Goal: Task Accomplishment & Management: Manage account settings

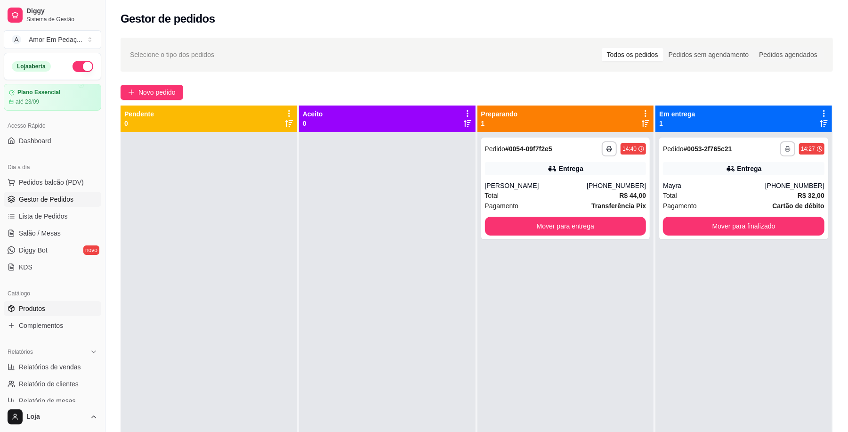
click at [39, 304] on span "Produtos" at bounding box center [32, 308] width 26 height 9
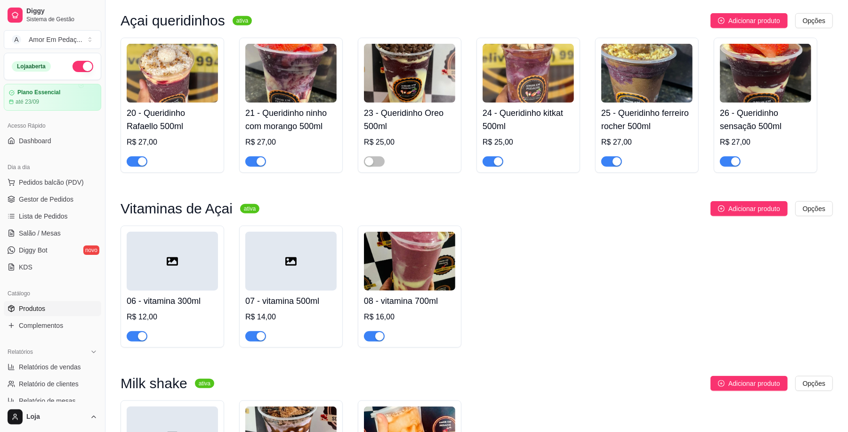
scroll to position [691, 0]
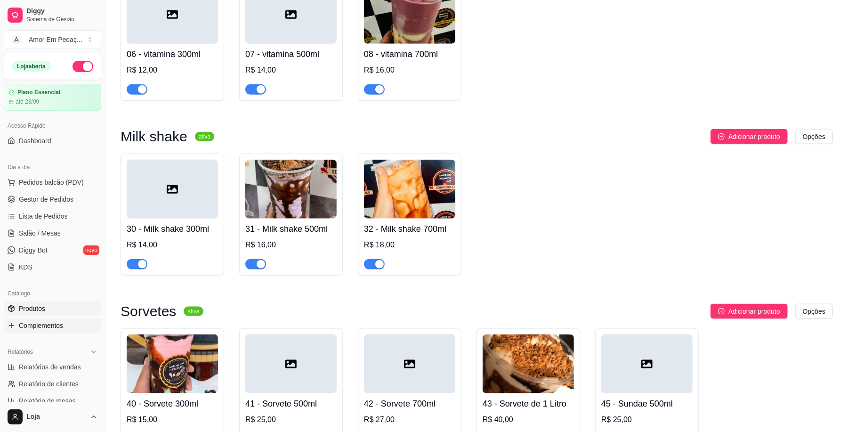
click at [56, 327] on span "Complementos" at bounding box center [41, 325] width 44 height 9
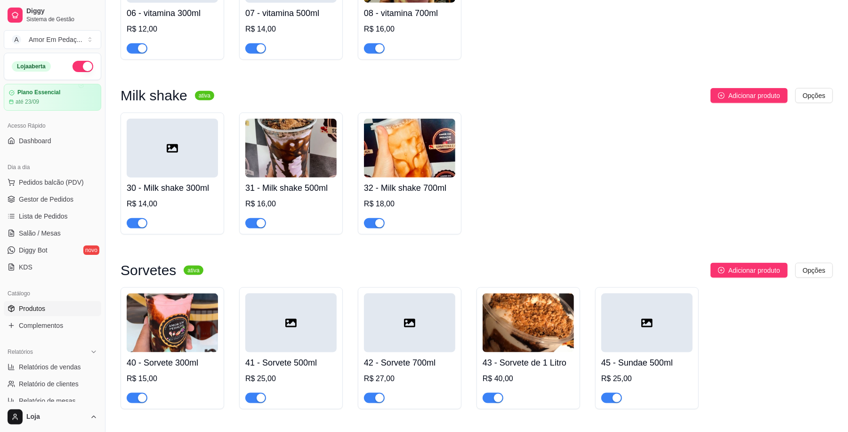
scroll to position [754, 0]
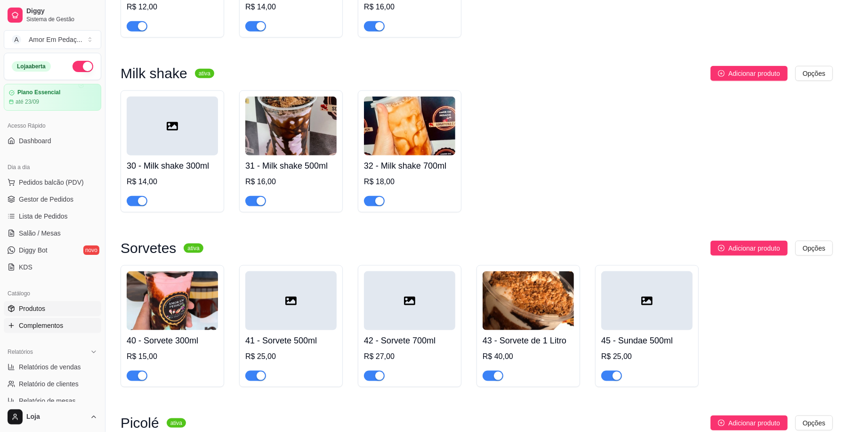
click at [67, 323] on link "Complementos" at bounding box center [53, 325] width 98 height 15
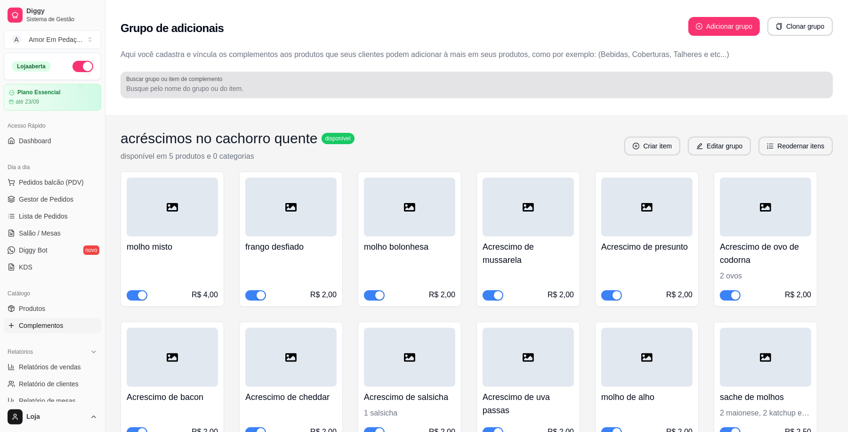
click at [378, 80] on div at bounding box center [476, 84] width 701 height 19
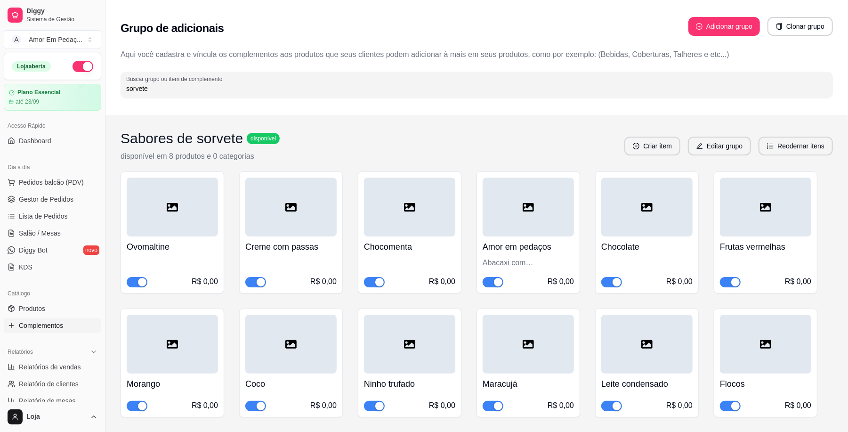
type input "sorvete"
click at [735, 143] on button "Editar grupo" at bounding box center [719, 146] width 63 height 19
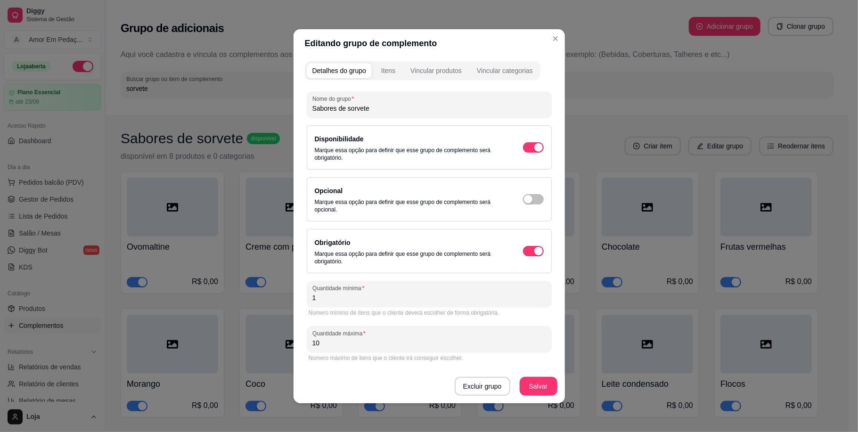
scroll to position [2, 0]
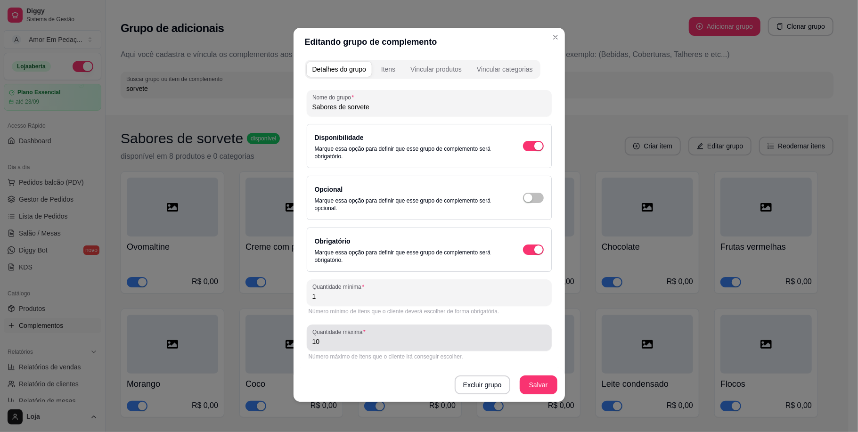
click at [411, 337] on input "10" at bounding box center [429, 341] width 234 height 9
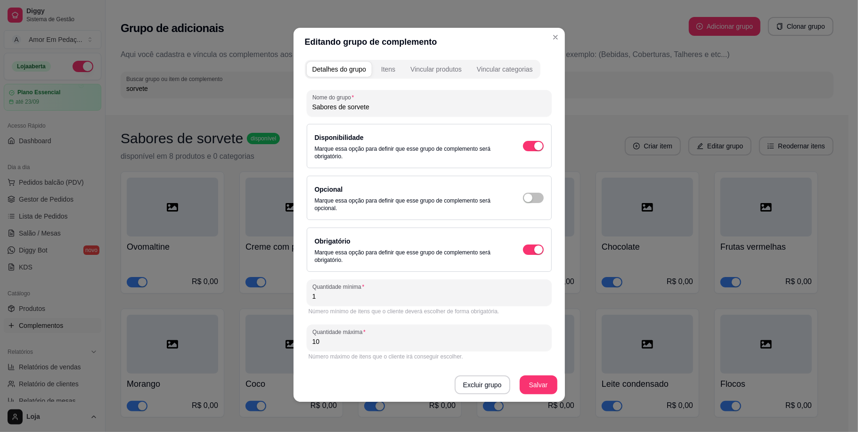
type input "1"
type input "5"
click at [529, 382] on button "Salvar" at bounding box center [539, 384] width 38 height 19
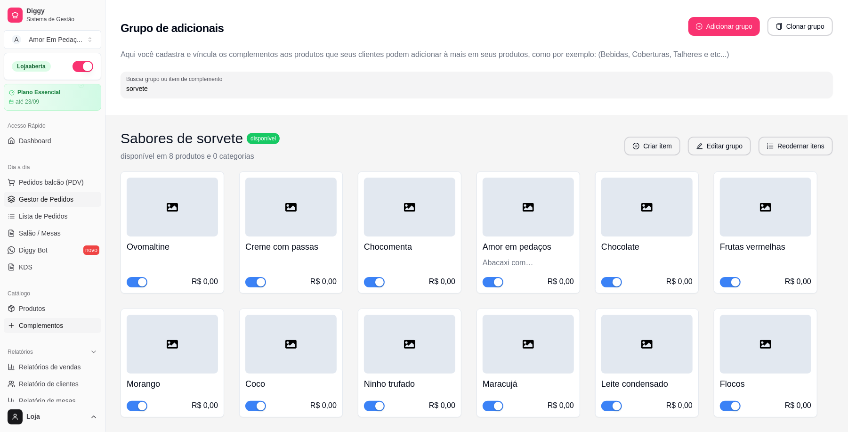
click at [77, 196] on link "Gestor de Pedidos" at bounding box center [53, 199] width 98 height 15
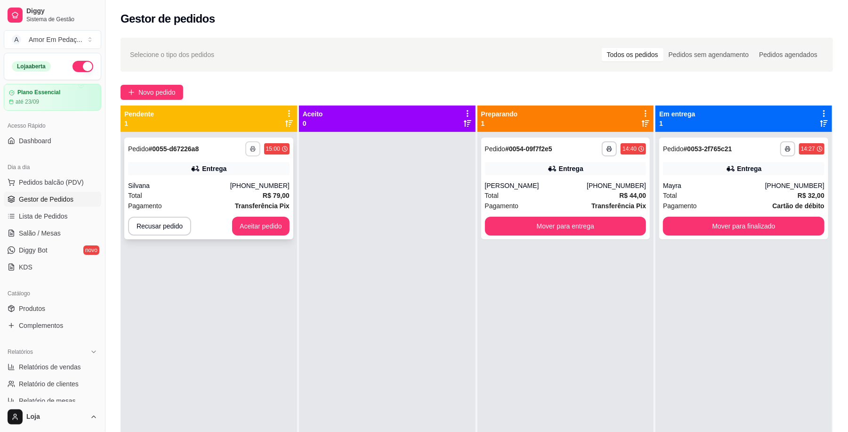
click at [250, 146] on icon "button" at bounding box center [253, 149] width 6 height 6
click at [141, 183] on div "Silvana" at bounding box center [179, 185] width 102 height 9
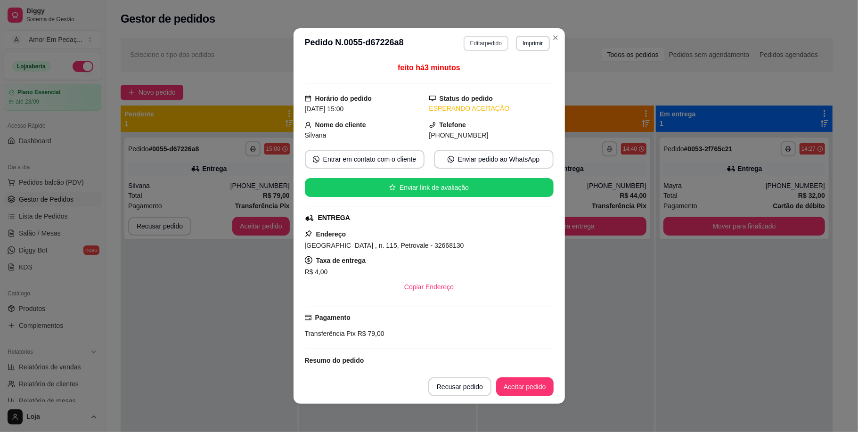
click at [467, 41] on button "Editar pedido" at bounding box center [486, 43] width 45 height 15
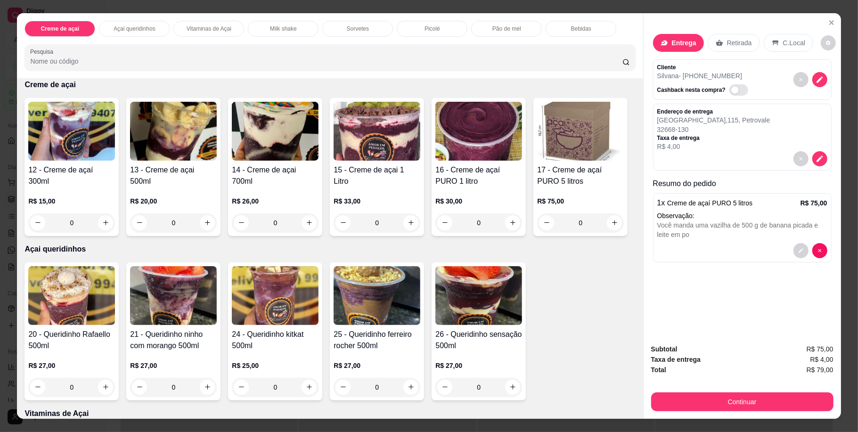
scroll to position [63, 0]
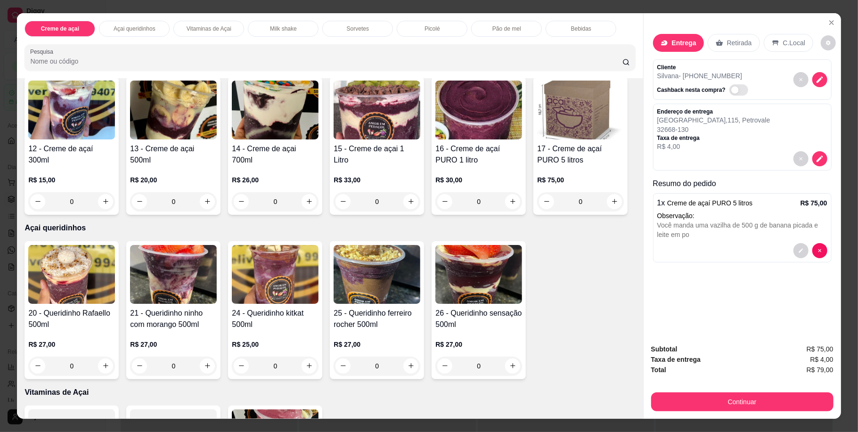
click at [537, 166] on h4 "17 - Creme de açaí PURO 5 litros" at bounding box center [580, 154] width 87 height 23
click at [730, 220] on p "Observação:" at bounding box center [742, 215] width 170 height 9
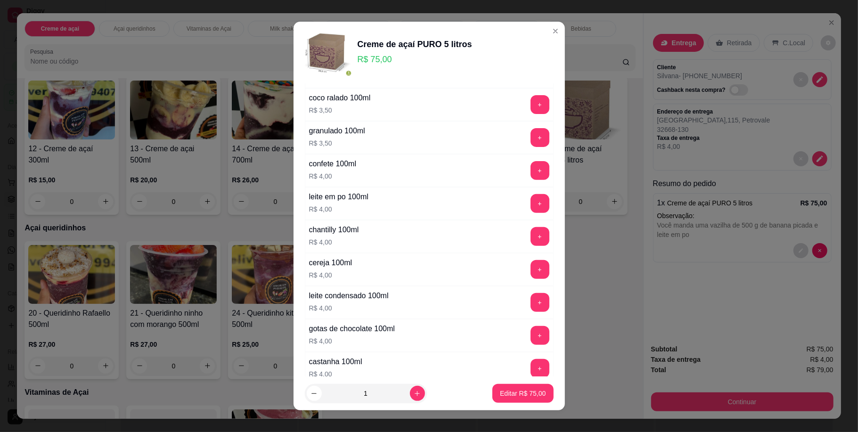
scroll to position [251, 0]
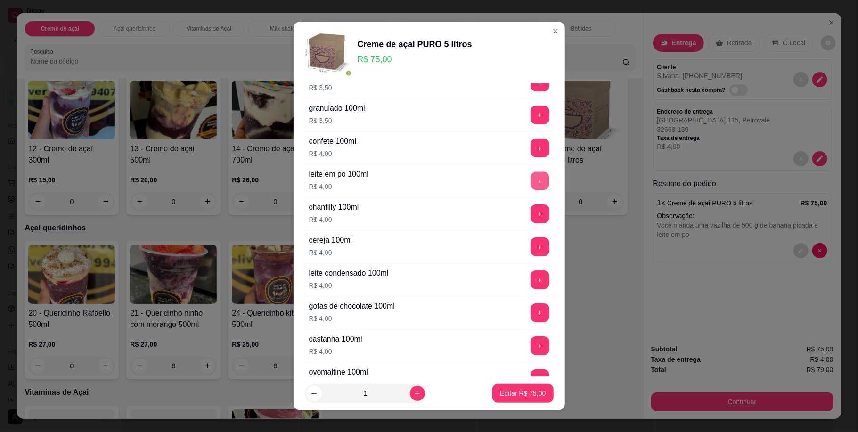
click at [530, 183] on button "+" at bounding box center [539, 180] width 18 height 18
click at [530, 183] on button "+" at bounding box center [539, 180] width 19 height 19
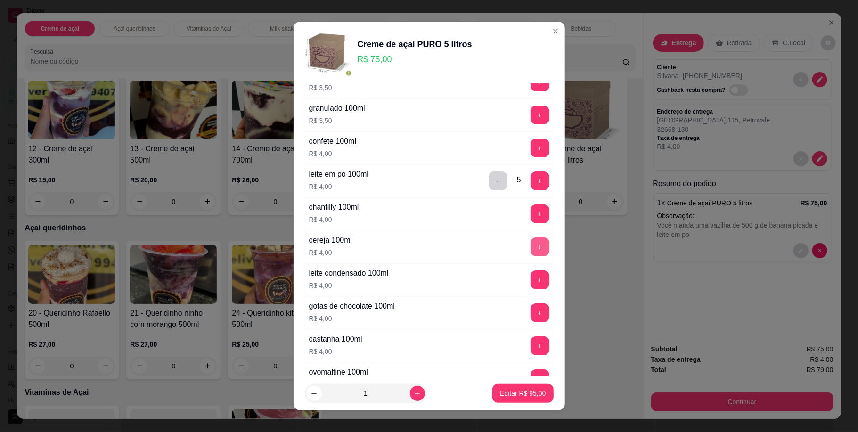
click at [530, 245] on button "+" at bounding box center [539, 246] width 19 height 19
click at [532, 394] on button "Editar R$ 107,00" at bounding box center [520, 393] width 65 height 19
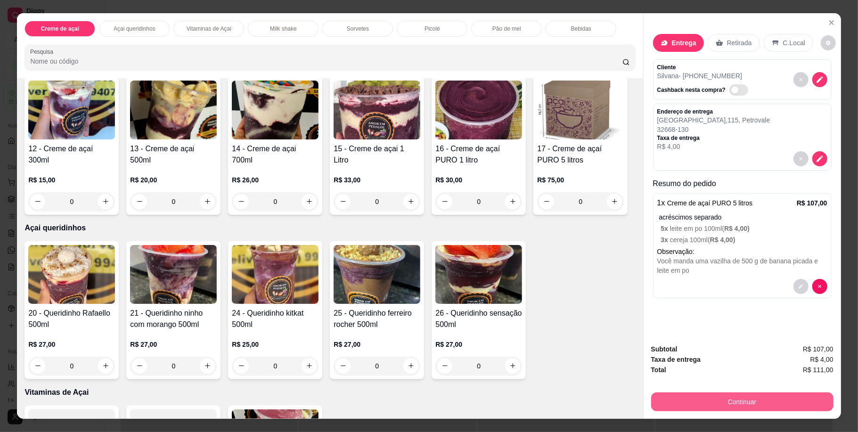
click at [715, 402] on button "Continuar" at bounding box center [742, 401] width 182 height 19
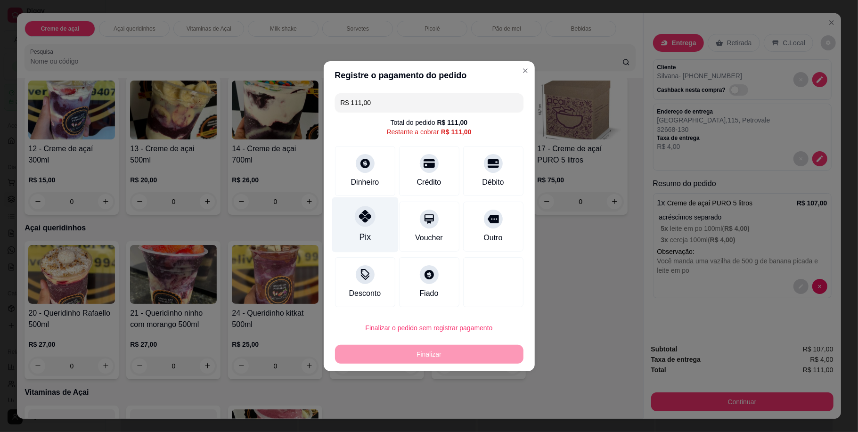
click at [362, 213] on icon at bounding box center [364, 216] width 12 height 12
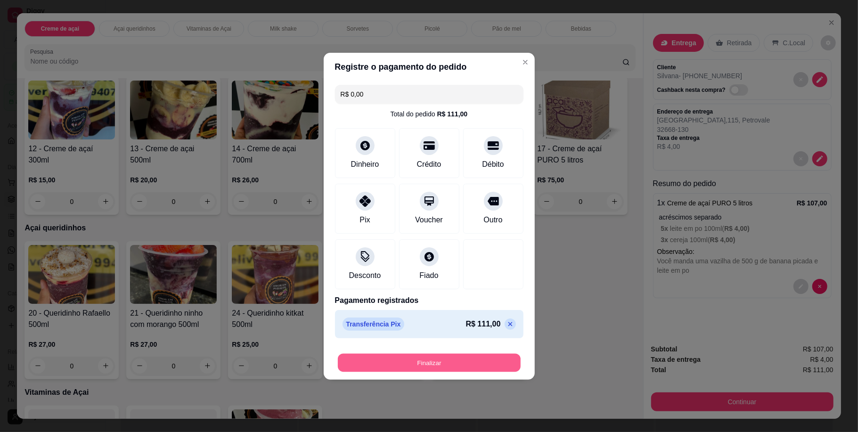
click at [453, 361] on button "Finalizar" at bounding box center [429, 362] width 183 height 18
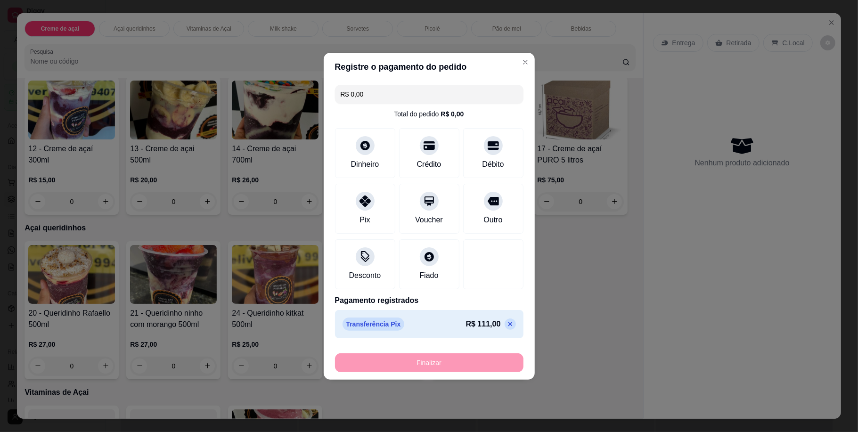
type input "-R$ 111,00"
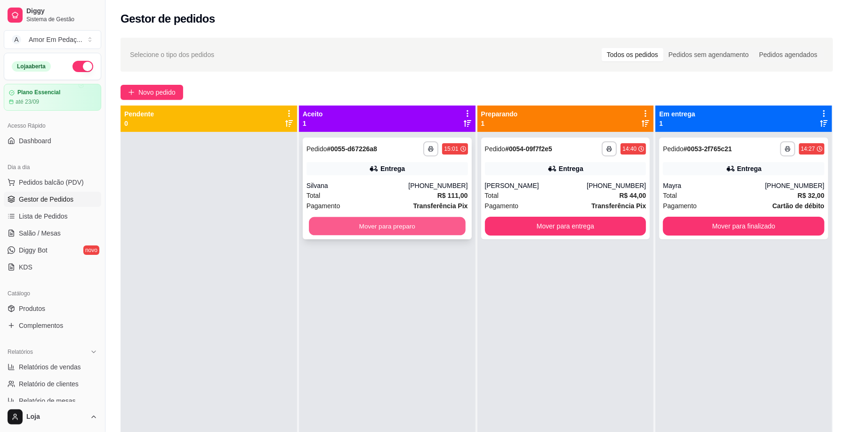
click at [418, 220] on button "Mover para preparo" at bounding box center [387, 226] width 156 height 18
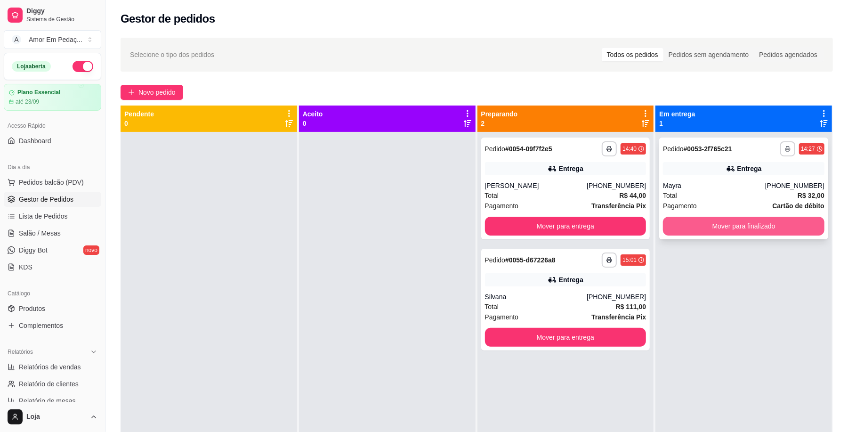
click at [754, 220] on button "Mover para finalizado" at bounding box center [744, 226] width 162 height 19
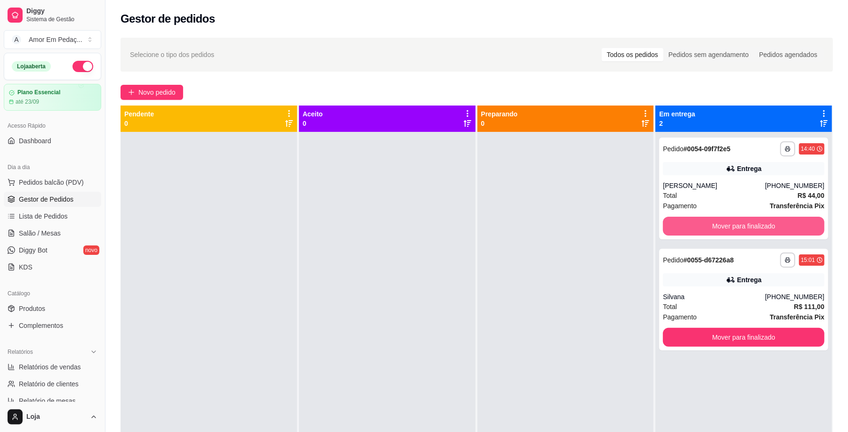
drag, startPoint x: 754, startPoint y: 220, endPoint x: 355, endPoint y: 275, distance: 402.7
click at [355, 275] on div at bounding box center [387, 348] width 177 height 432
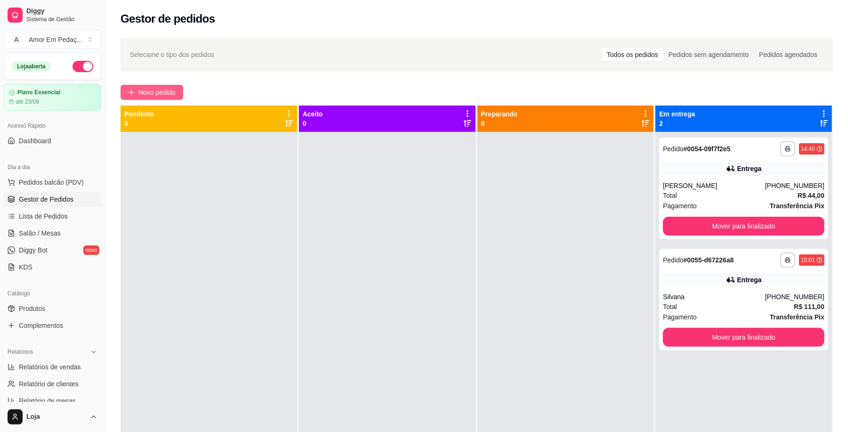
click at [166, 85] on button "Novo pedido" at bounding box center [152, 92] width 63 height 15
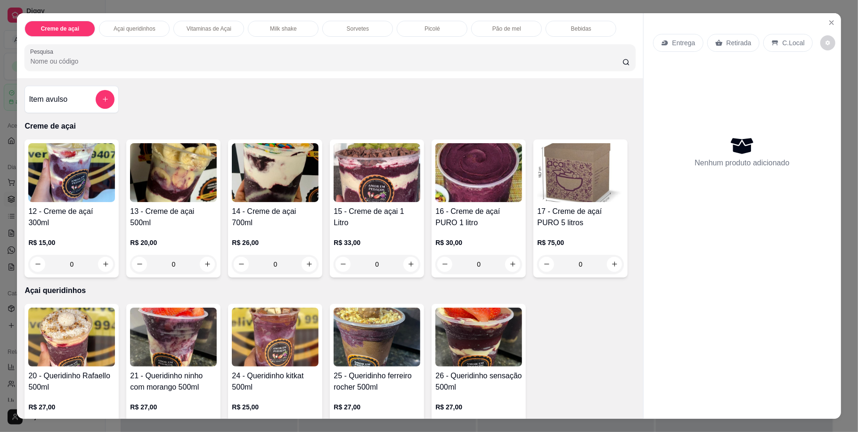
click at [302, 262] on div "0" at bounding box center [275, 264] width 87 height 19
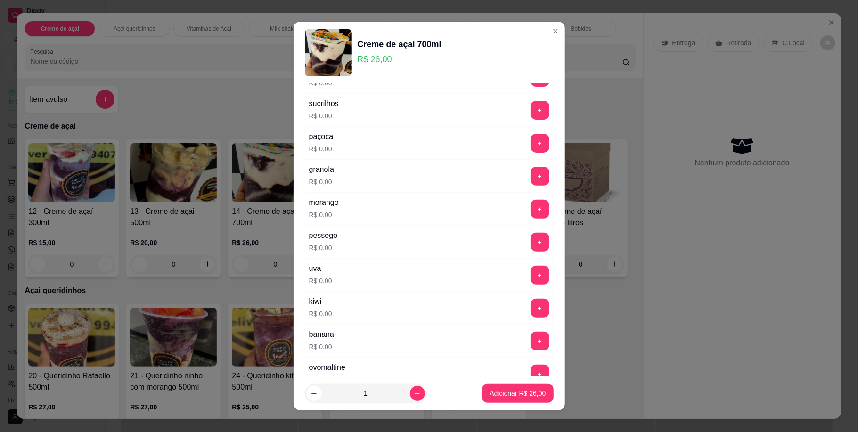
scroll to position [251, 0]
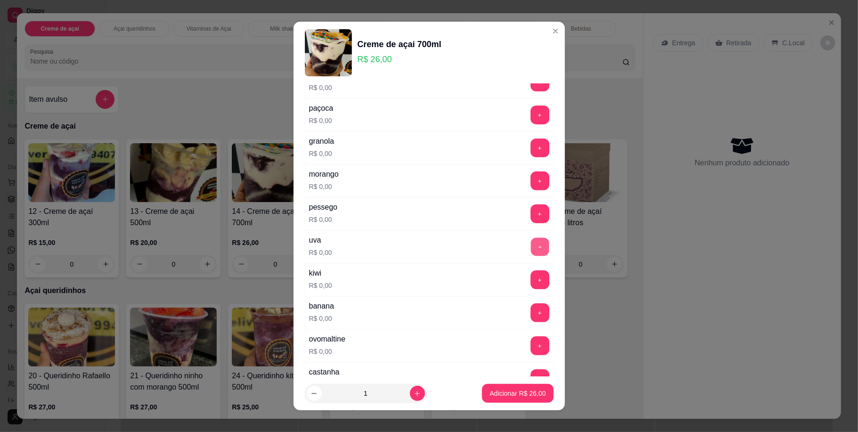
click at [530, 247] on button "+" at bounding box center [539, 246] width 18 height 18
click at [530, 319] on button "+" at bounding box center [539, 312] width 18 height 18
click at [530, 178] on button "+" at bounding box center [539, 180] width 18 height 18
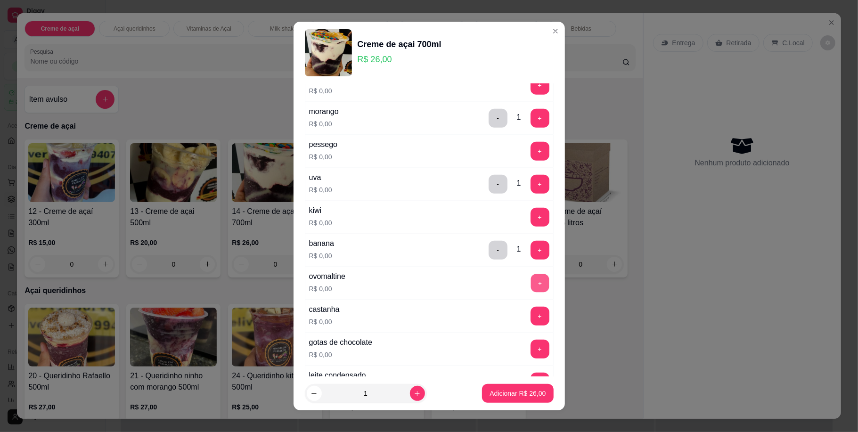
click at [530, 285] on button "+" at bounding box center [539, 283] width 18 height 18
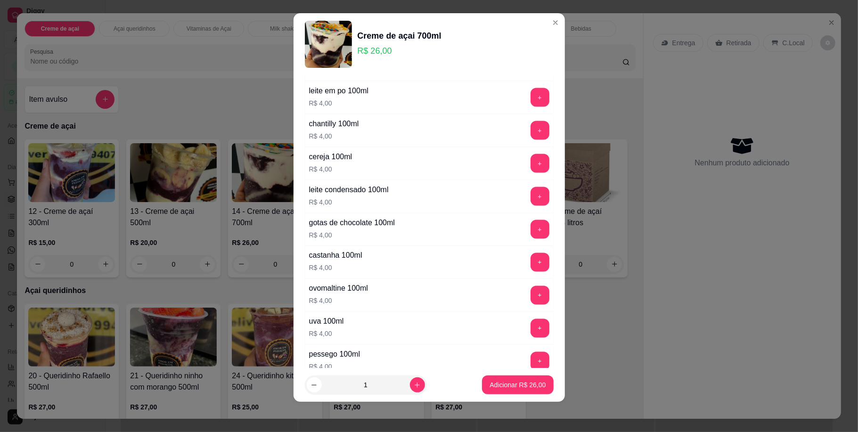
scroll to position [1178, 0]
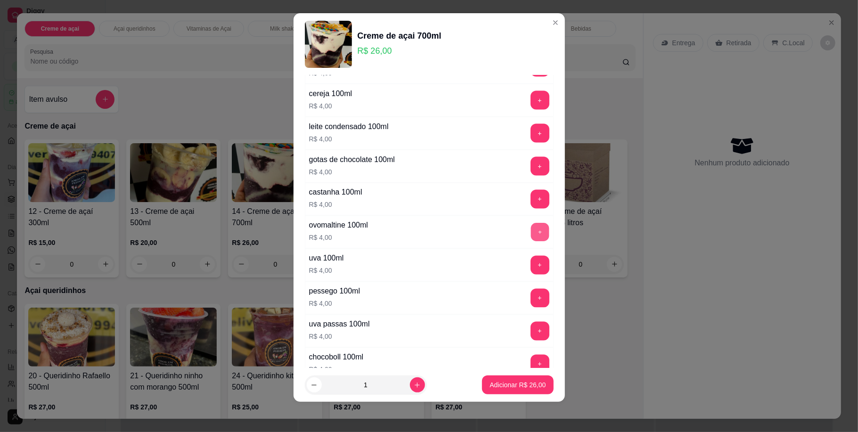
click at [530, 241] on button "+" at bounding box center [539, 232] width 18 height 18
click at [488, 241] on button "-" at bounding box center [497, 232] width 18 height 18
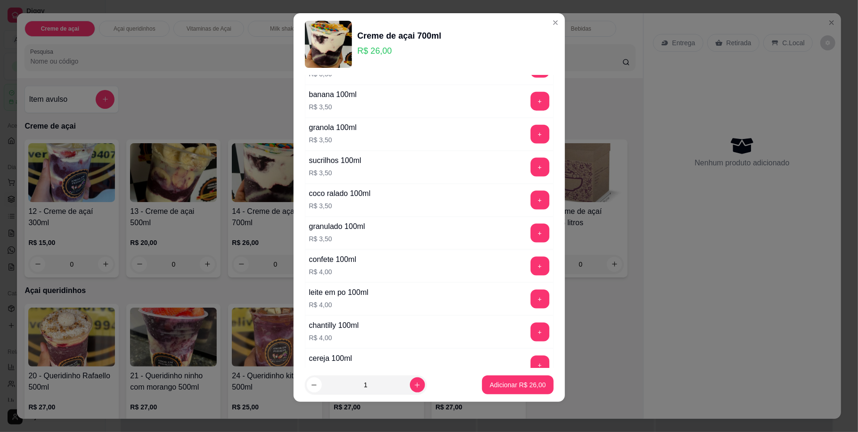
scroll to position [926, 0]
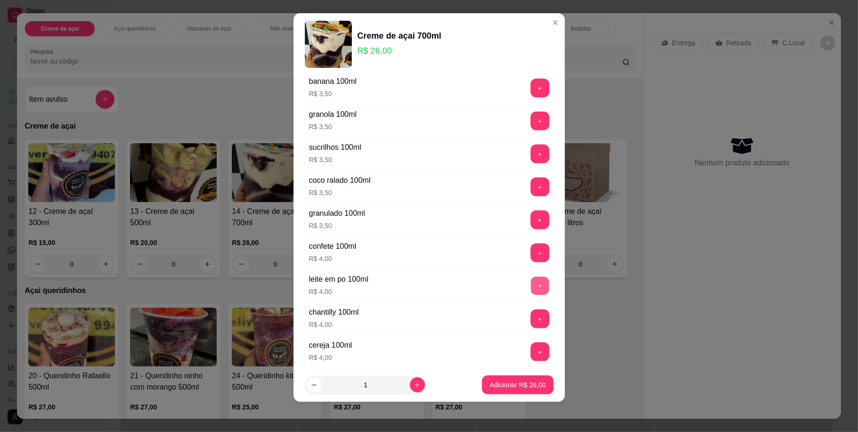
click at [530, 290] on button "+" at bounding box center [539, 286] width 18 height 18
click at [513, 385] on p "Adicionar R$ 30,00" at bounding box center [517, 384] width 56 height 9
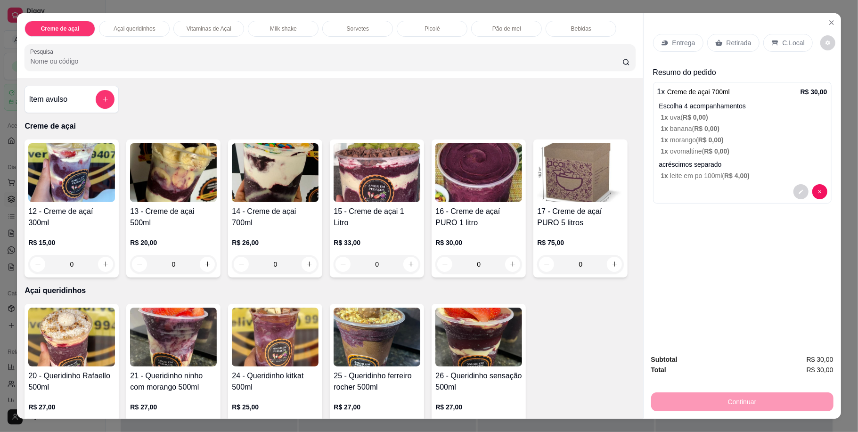
click at [270, 25] on p "Milk shake" at bounding box center [283, 29] width 27 height 8
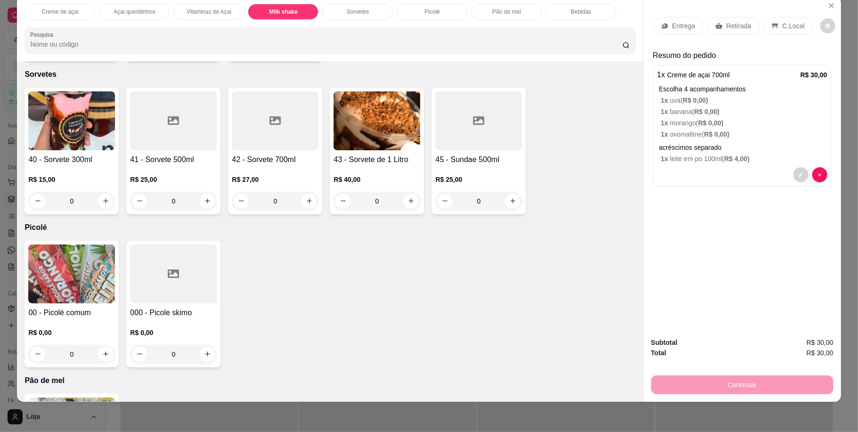
click at [200, 57] on div "0" at bounding box center [173, 48] width 87 height 19
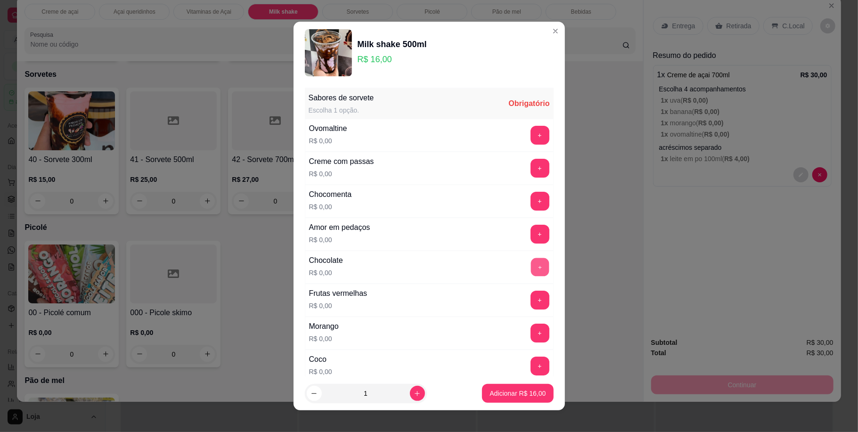
click at [530, 260] on button "+" at bounding box center [539, 267] width 18 height 18
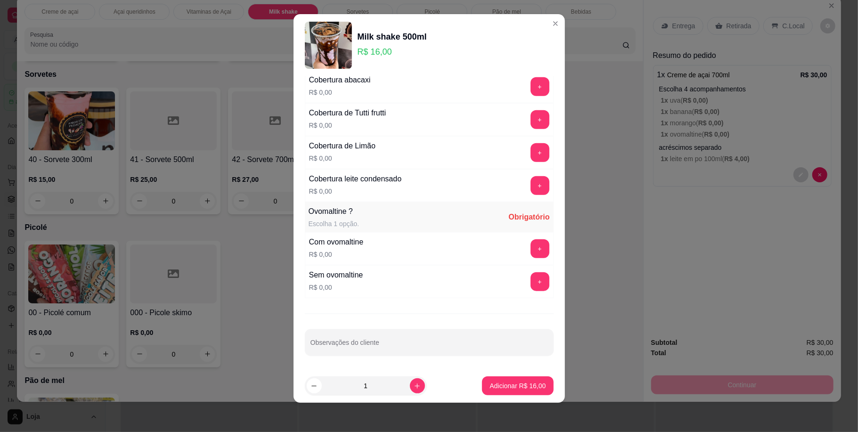
scroll to position [8, 0]
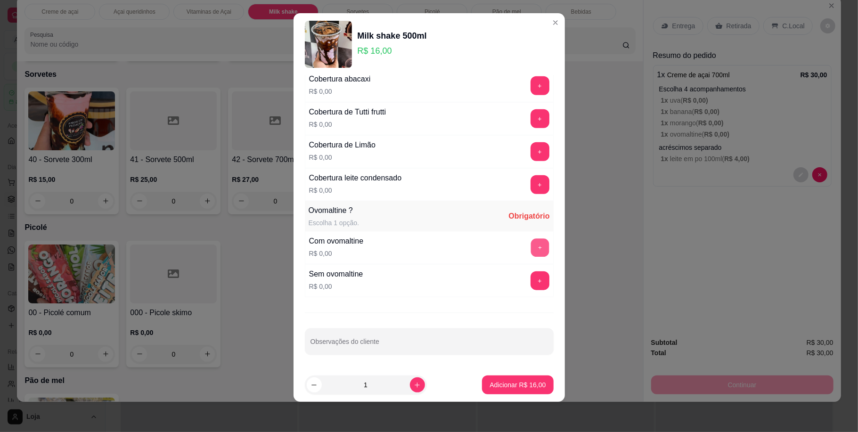
click at [530, 247] on button "+" at bounding box center [539, 247] width 18 height 18
click at [369, 341] on input "Observações do cliente" at bounding box center [428, 345] width 237 height 9
click at [488, 347] on input "cobertura de chocolate" at bounding box center [428, 345] width 237 height 9
type input "c"
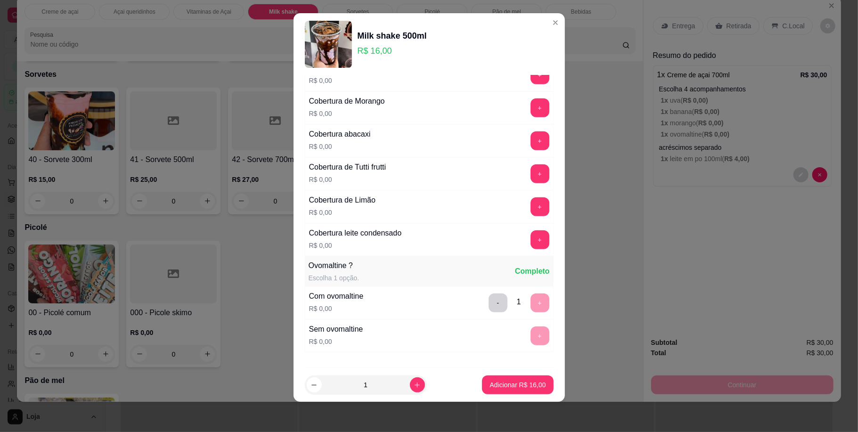
scroll to position [613, 0]
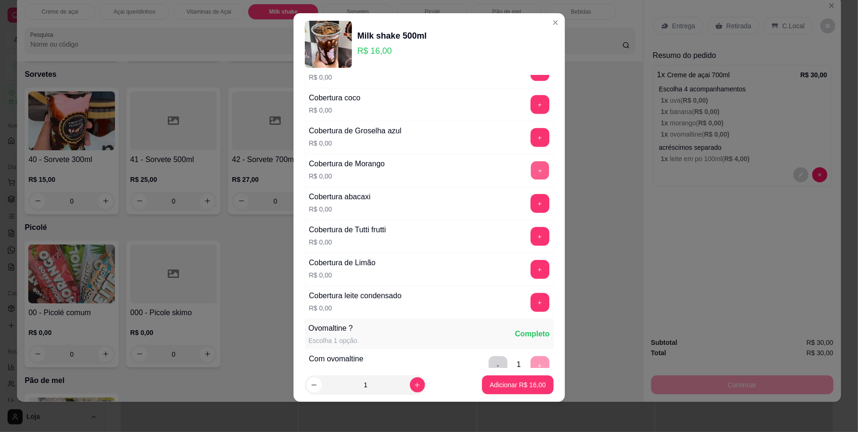
click at [530, 173] on button "+" at bounding box center [539, 170] width 18 height 18
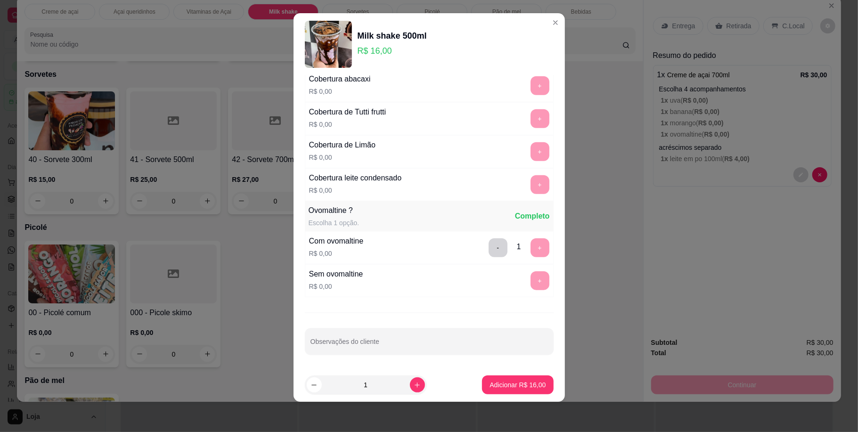
scroll to position [739, 0]
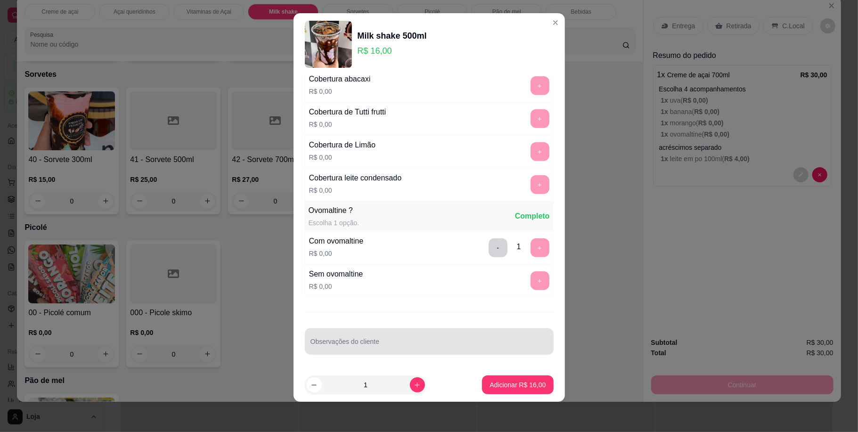
click at [402, 334] on div at bounding box center [428, 341] width 237 height 19
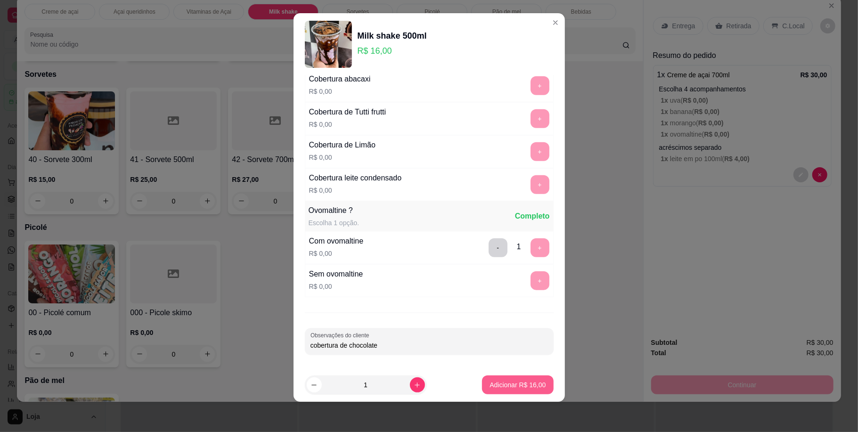
type input "cobertura de chocolate"
click at [511, 379] on button "Adicionar R$ 16,00" at bounding box center [517, 385] width 69 height 18
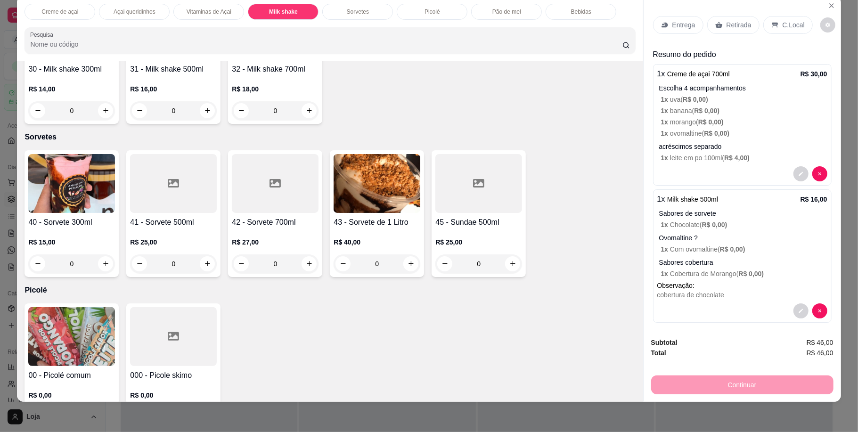
scroll to position [0, 0]
click at [673, 21] on p "Entrega" at bounding box center [683, 25] width 23 height 9
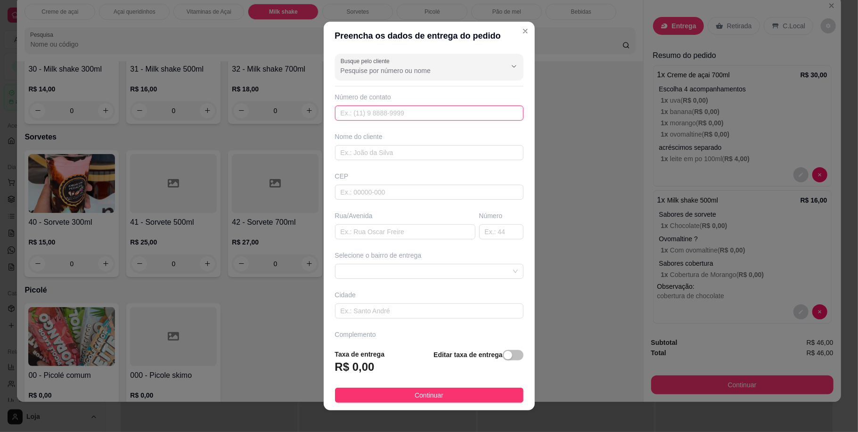
click at [375, 110] on input "text" at bounding box center [429, 113] width 188 height 15
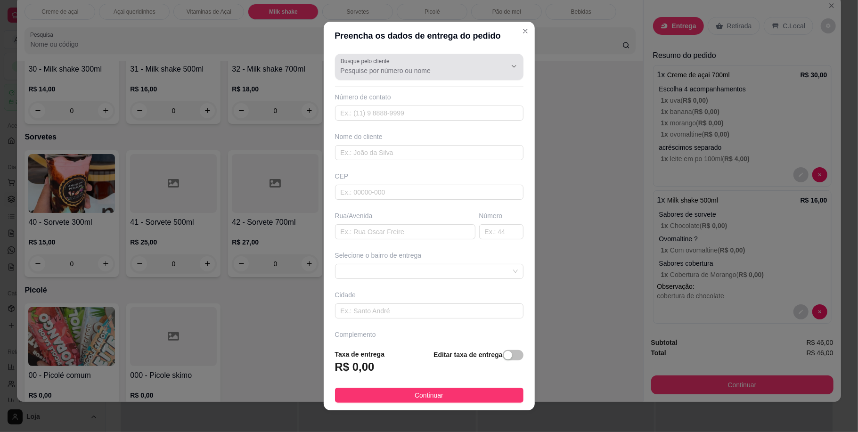
drag, startPoint x: 394, startPoint y: 62, endPoint x: 393, endPoint y: 67, distance: 4.8
click at [394, 64] on div at bounding box center [429, 66] width 177 height 19
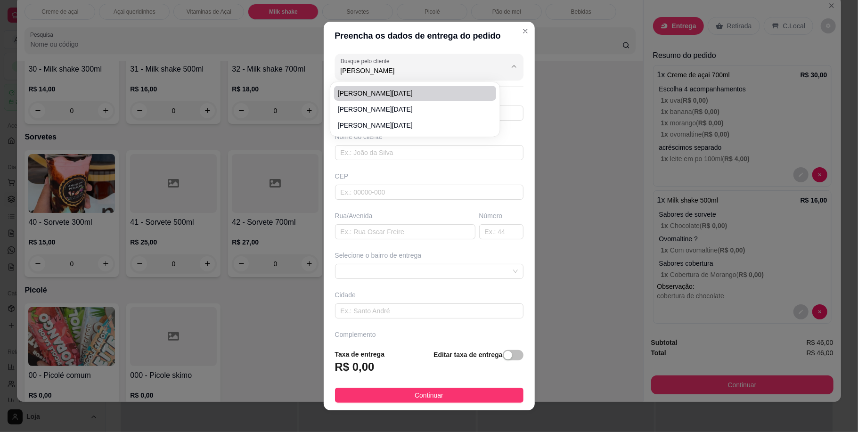
click at [377, 88] on li "[PERSON_NAME][DATE]" at bounding box center [415, 93] width 162 height 15
type input "[PERSON_NAME][DATE]"
type input "31993457656"
type input "[PERSON_NAME][DATE]"
type input "rua [GEOGRAPHIC_DATA]"
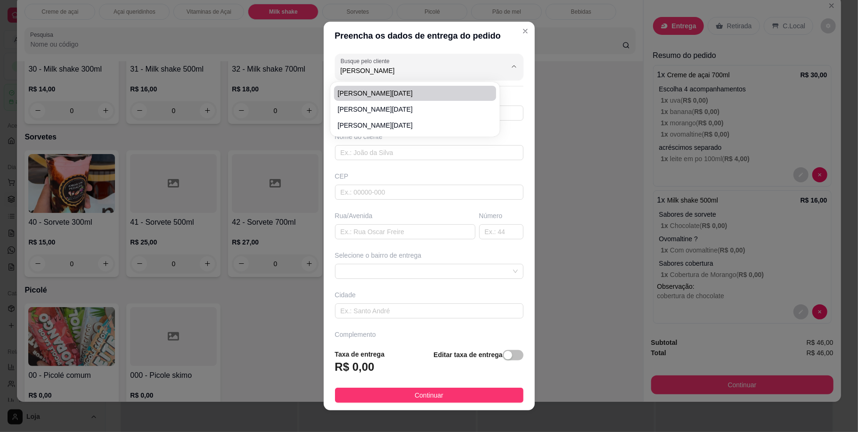
type input "14"
type input "Betim"
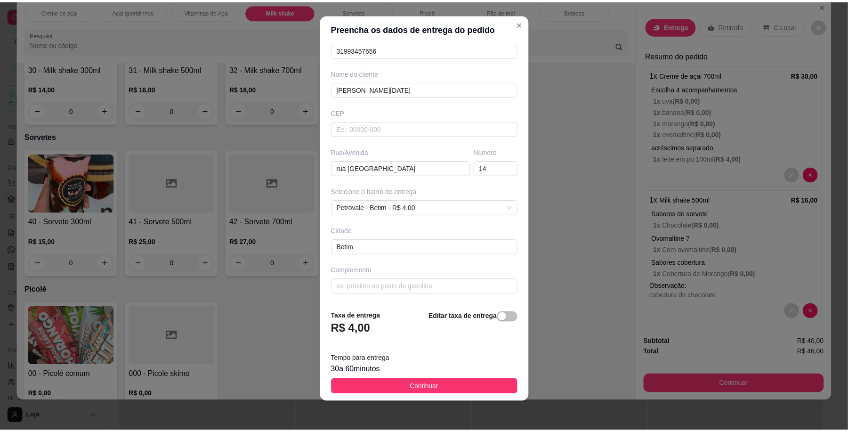
scroll to position [8, 0]
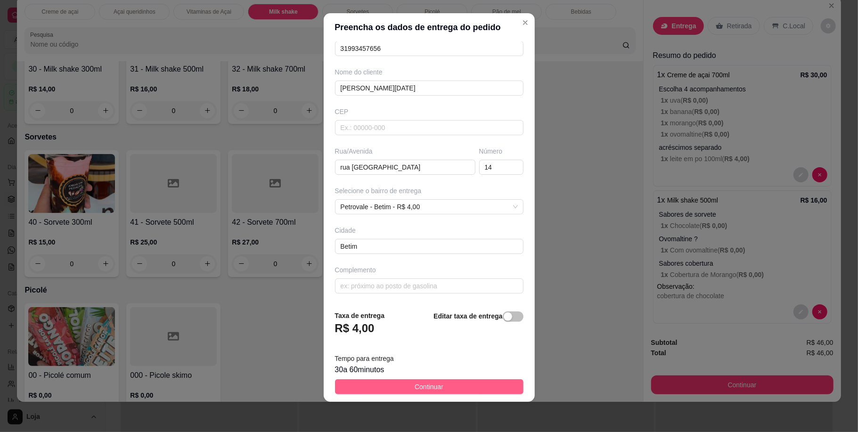
type input "[PERSON_NAME][DATE]"
click at [422, 385] on span "Continuar" at bounding box center [429, 387] width 29 height 10
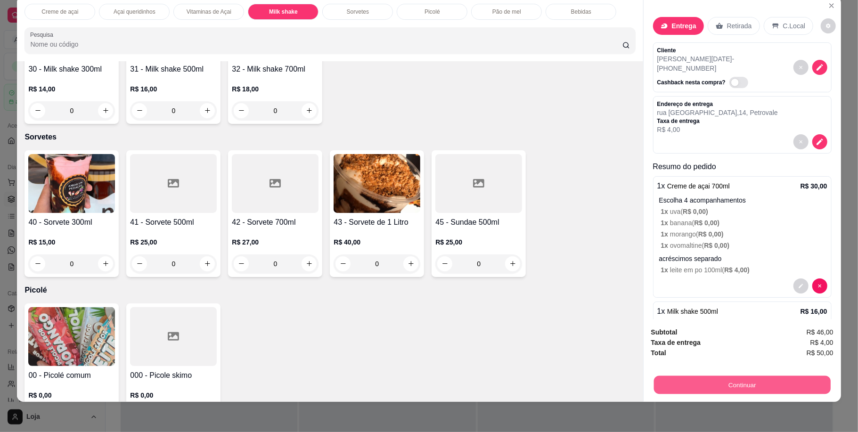
click at [688, 382] on button "Continuar" at bounding box center [741, 385] width 177 height 18
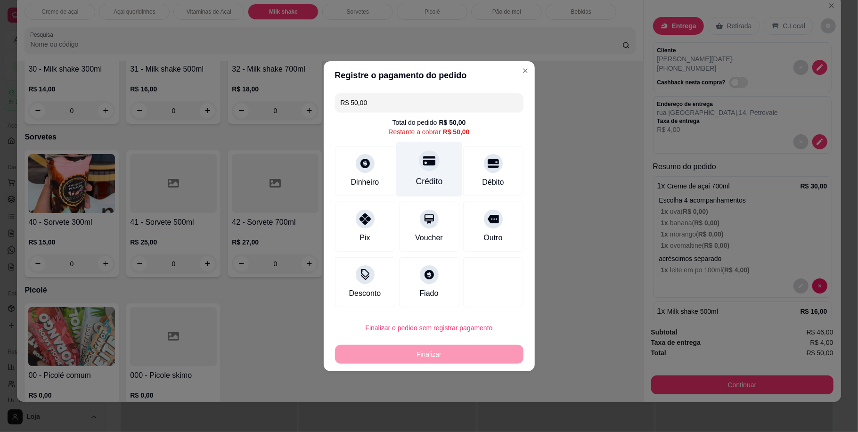
click at [415, 178] on div "Crédito" at bounding box center [428, 181] width 27 height 12
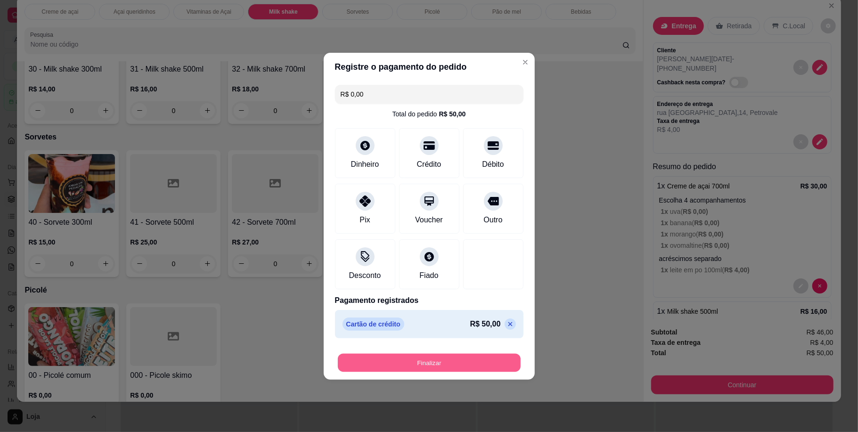
click at [428, 362] on button "Finalizar" at bounding box center [429, 362] width 183 height 18
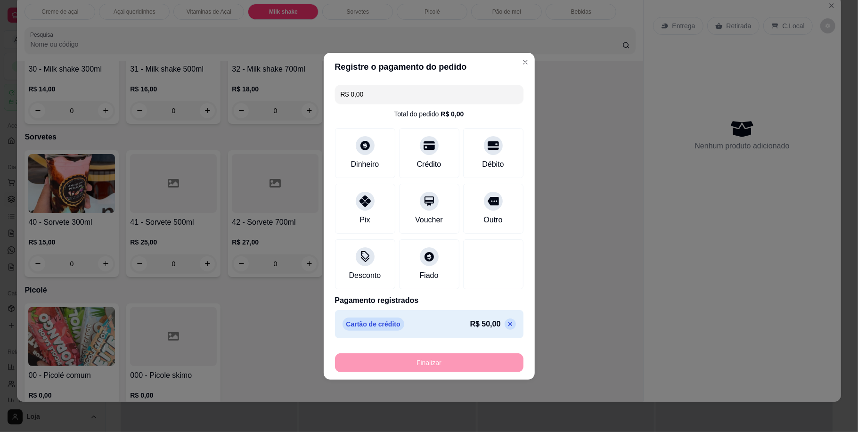
type input "-R$ 50,00"
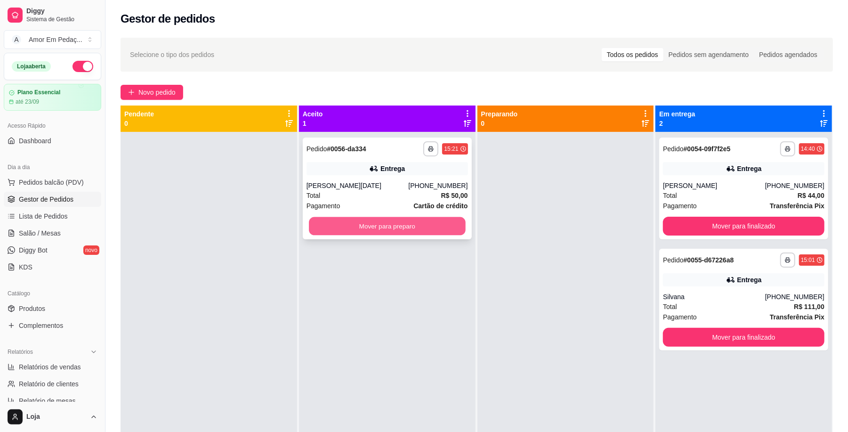
click at [372, 219] on button "Mover para preparo" at bounding box center [387, 226] width 156 height 18
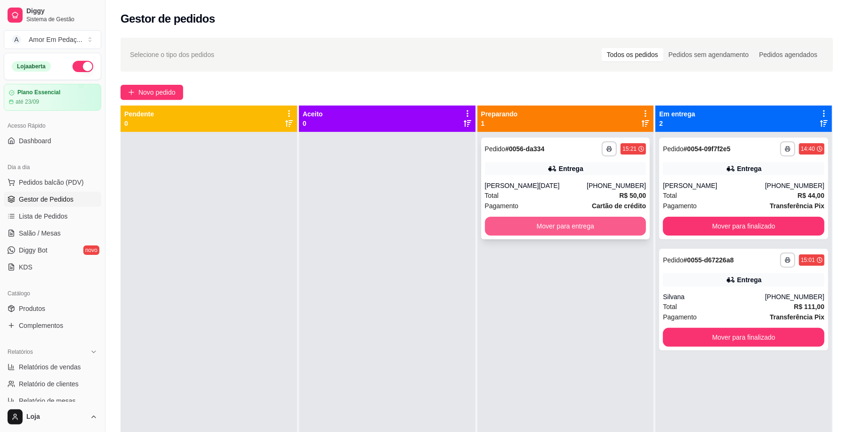
click at [530, 226] on button "Mover para entrega" at bounding box center [566, 226] width 162 height 19
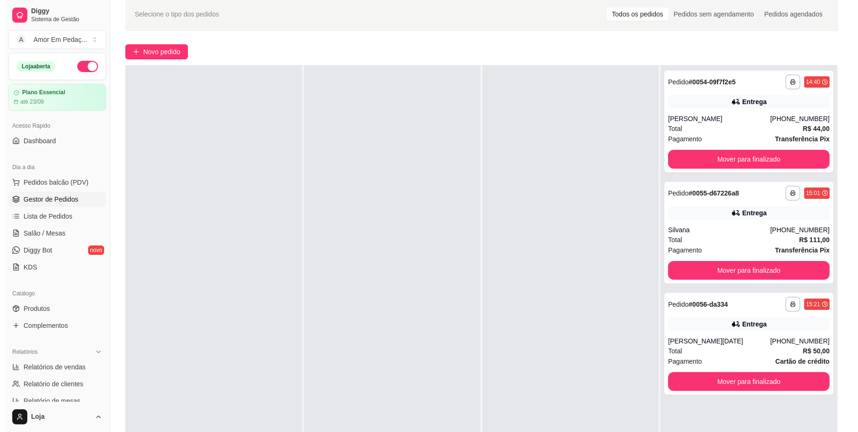
scroll to position [63, 0]
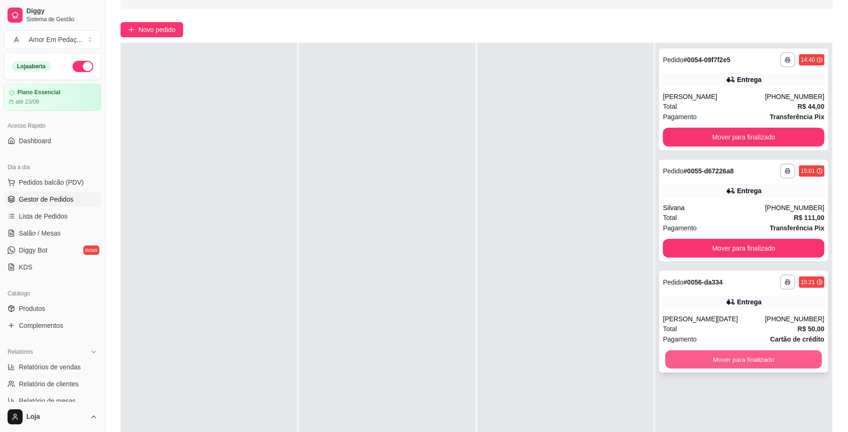
click at [728, 358] on button "Mover para finalizado" at bounding box center [744, 359] width 156 height 18
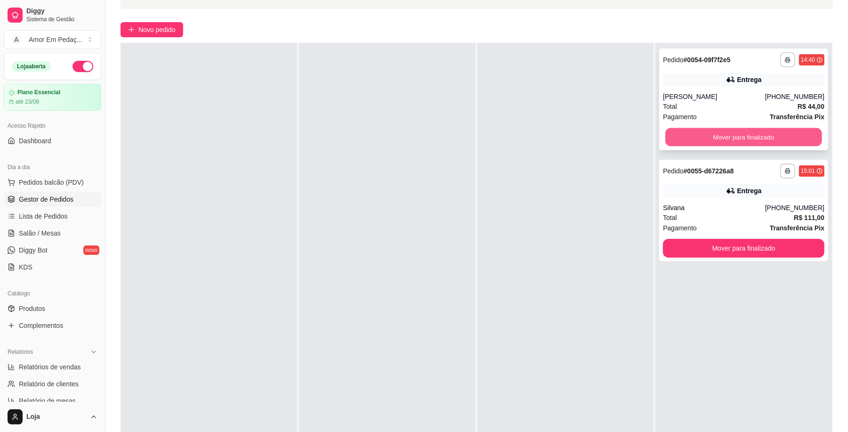
click at [734, 128] on button "Mover para finalizado" at bounding box center [744, 137] width 156 height 18
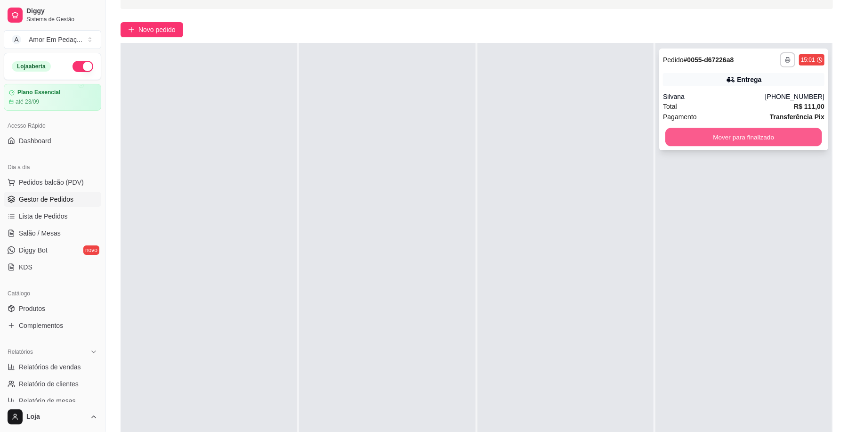
click at [739, 130] on button "Mover para finalizado" at bounding box center [744, 137] width 156 height 18
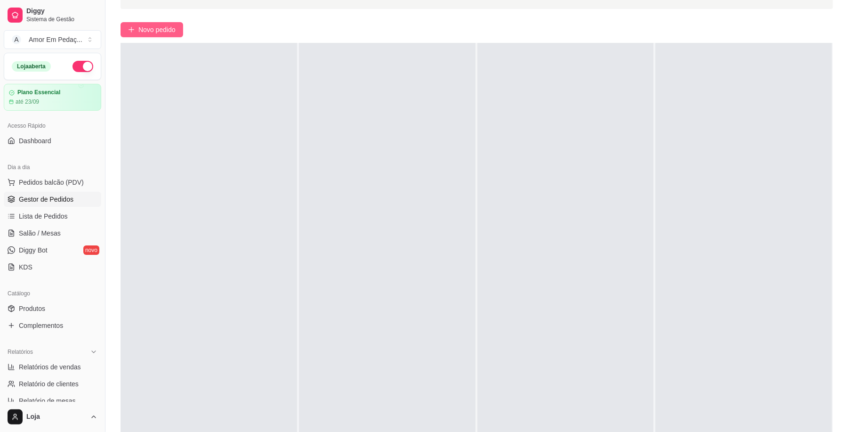
click at [159, 23] on button "Novo pedido" at bounding box center [152, 29] width 63 height 15
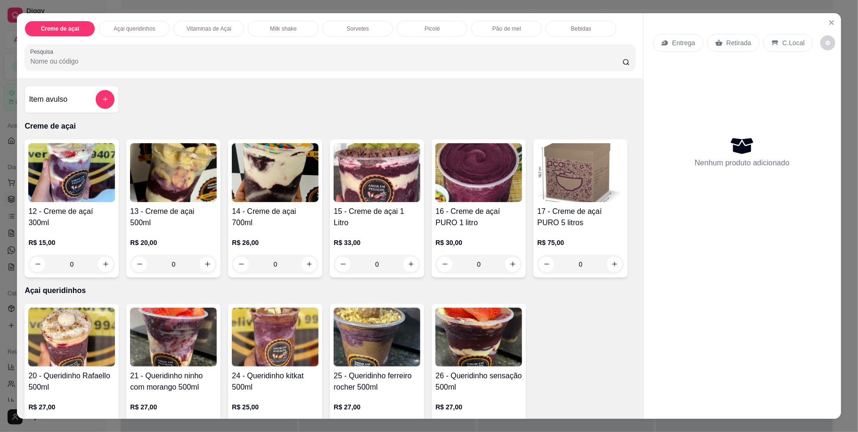
scroll to position [314, 0]
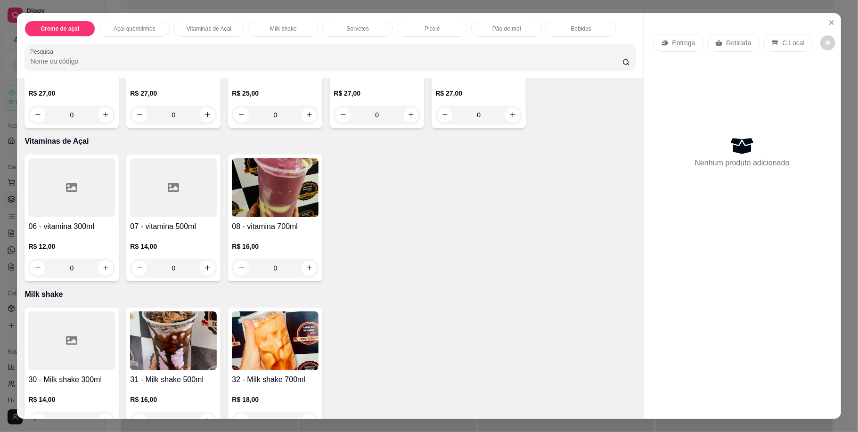
click at [325, 281] on div "06 - vitamina 300ml R$ 12,00 0 07 - vitamina 500ml R$ 14,00 0 08 - vitamina 700…" at bounding box center [329, 218] width 610 height 127
click at [301, 232] on h4 "08 - vitamina 700ml" at bounding box center [275, 226] width 87 height 11
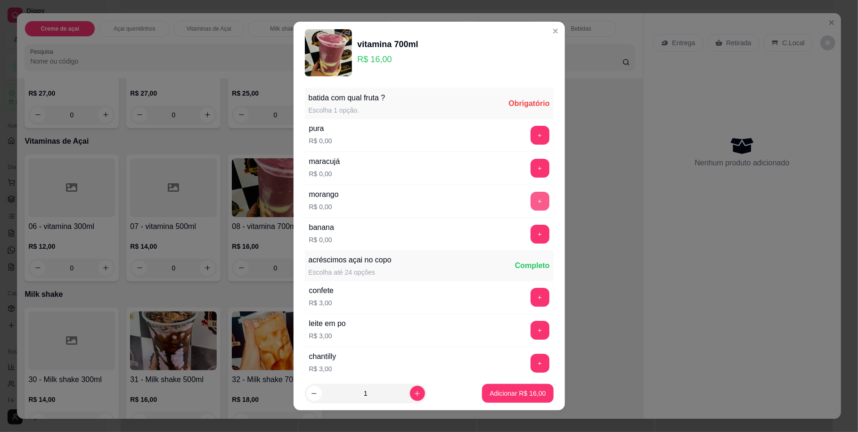
click at [530, 193] on button "+" at bounding box center [539, 201] width 19 height 19
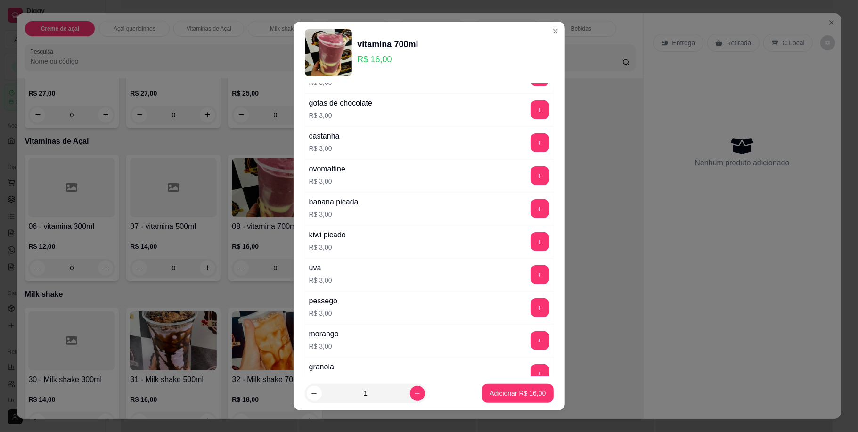
scroll to position [628, 0]
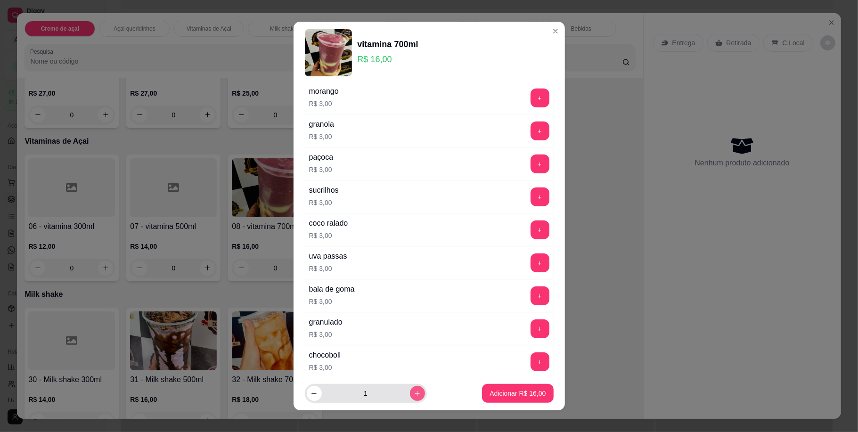
click at [414, 394] on icon "increase-product-quantity" at bounding box center [417, 393] width 7 height 7
type input "2"
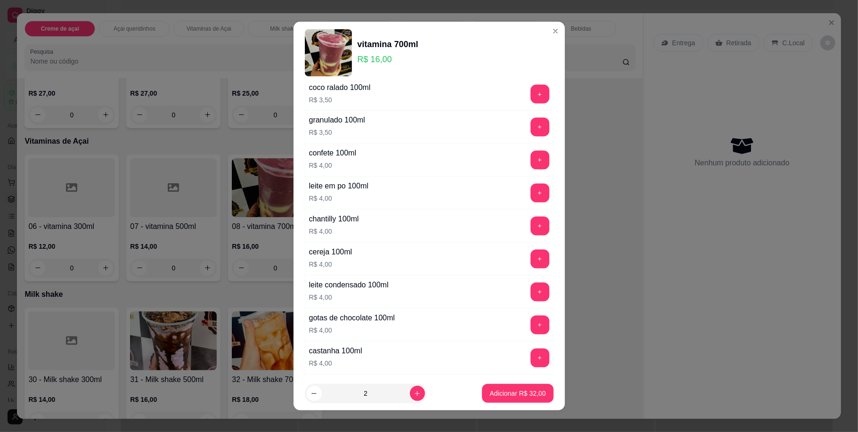
scroll to position [1256, 0]
click at [530, 235] on button "+" at bounding box center [539, 225] width 18 height 18
click at [504, 396] on p "Adicionar R$ 48,00" at bounding box center [517, 393] width 55 height 9
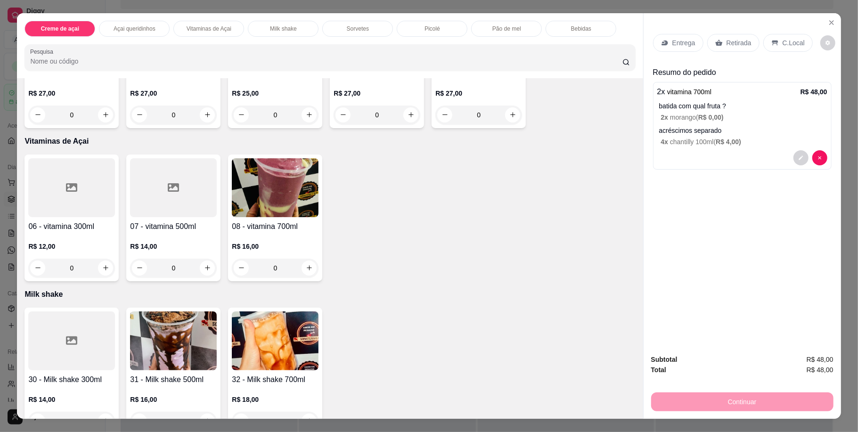
click at [676, 44] on p "Entrega" at bounding box center [683, 42] width 23 height 9
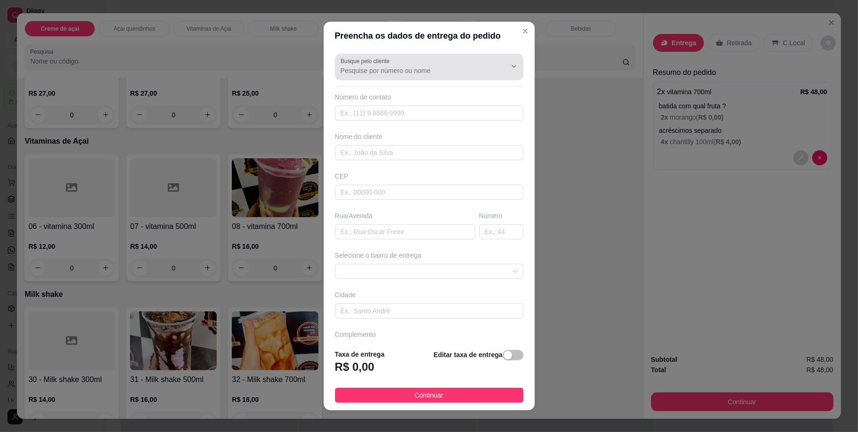
click at [362, 62] on label "Busque pelo cliente" at bounding box center [367, 61] width 52 height 8
click at [362, 66] on input "Busque pelo cliente" at bounding box center [416, 70] width 151 height 9
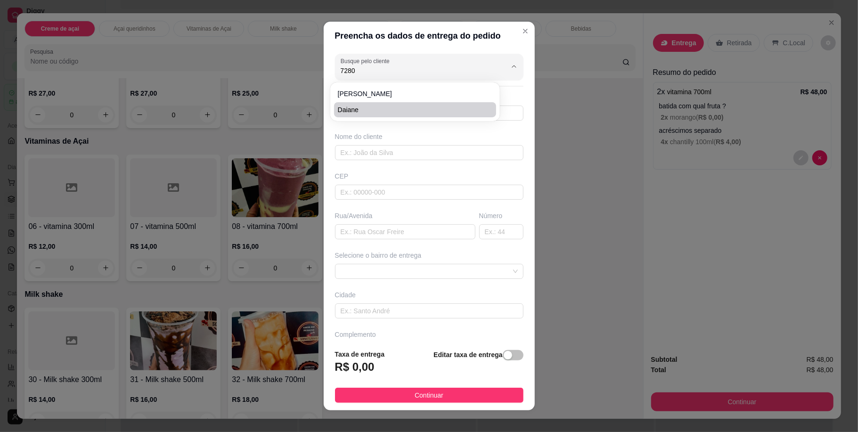
click at [438, 106] on span "Daiane" at bounding box center [410, 109] width 145 height 9
type input "Daiane"
type input "31991687280"
type input "Daiane"
type input "32419429"
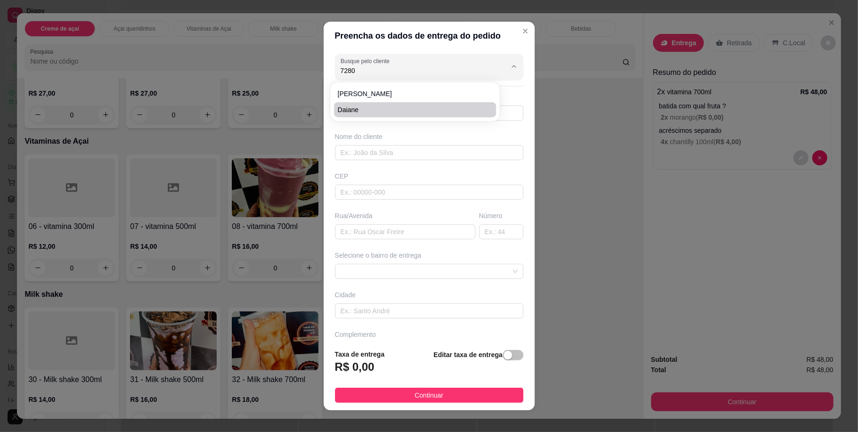
type input "[GEOGRAPHIC_DATA]"
type input "210"
type input "ibirite"
type input "Casa"
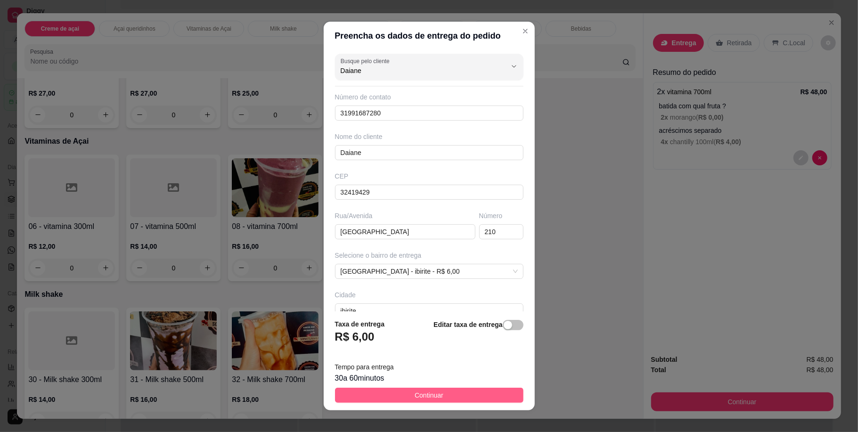
type input "Daiane"
click at [447, 394] on button "Continuar" at bounding box center [429, 395] width 188 height 15
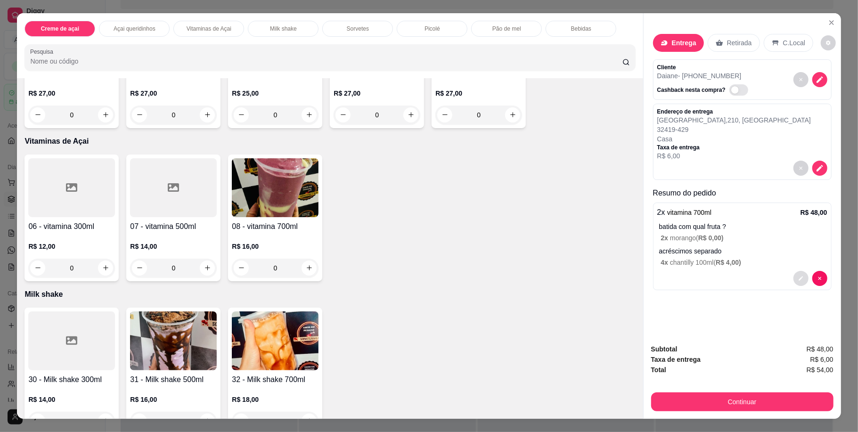
click at [793, 276] on button "decrease-product-quantity" at bounding box center [800, 278] width 15 height 15
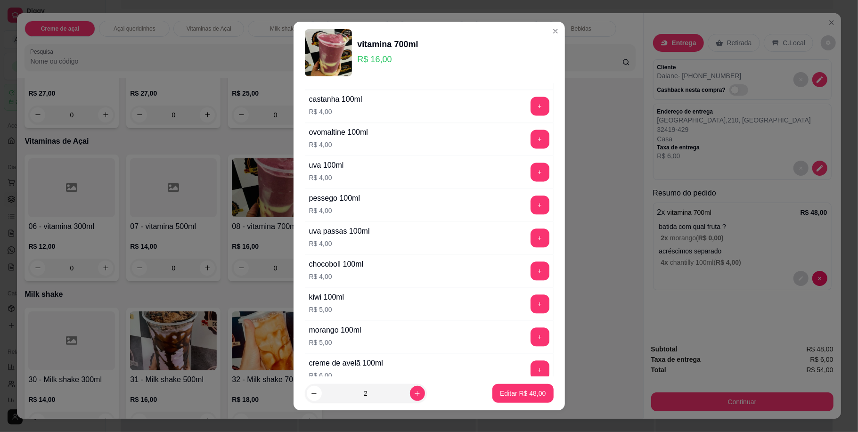
scroll to position [1670, 0]
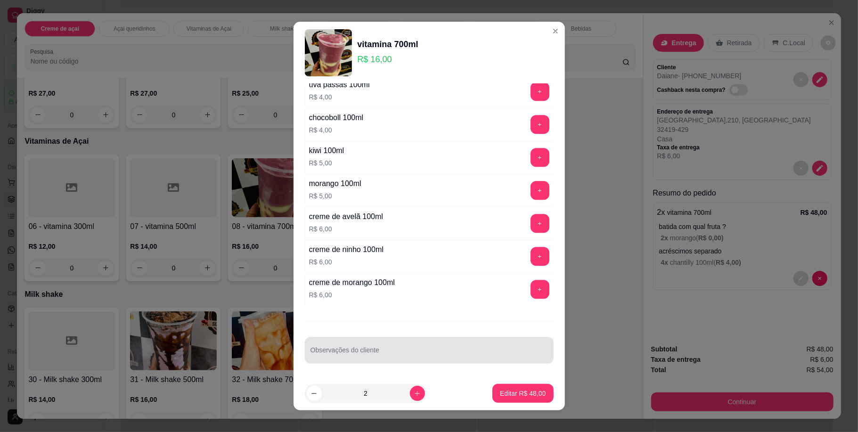
drag, startPoint x: 413, startPoint y: 358, endPoint x: 407, endPoint y: 360, distance: 6.0
click at [409, 359] on div at bounding box center [428, 350] width 237 height 19
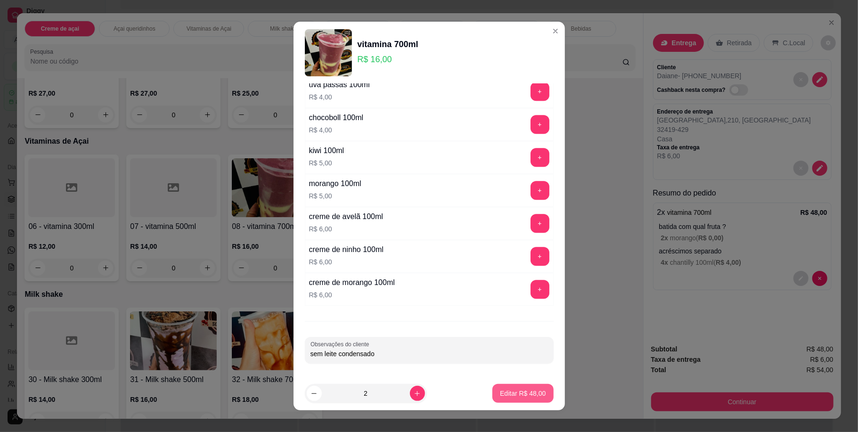
type input "sem leite condensado"
click at [514, 387] on button "Editar R$ 48,00" at bounding box center [522, 393] width 59 height 18
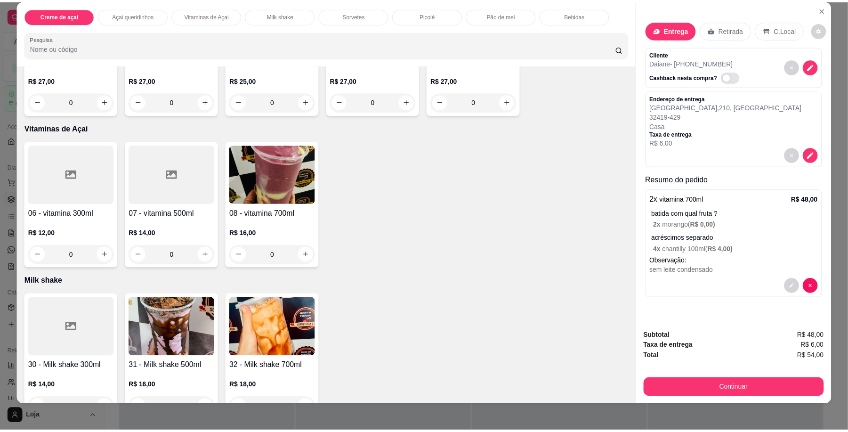
scroll to position [17, 0]
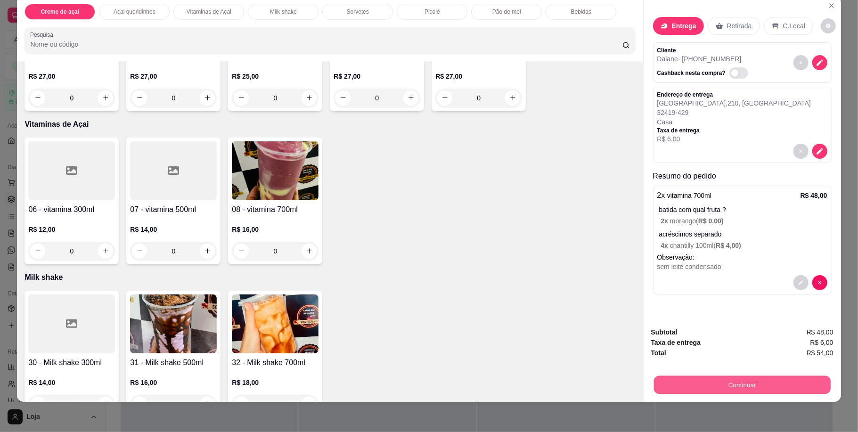
click at [711, 385] on button "Continuar" at bounding box center [741, 385] width 177 height 18
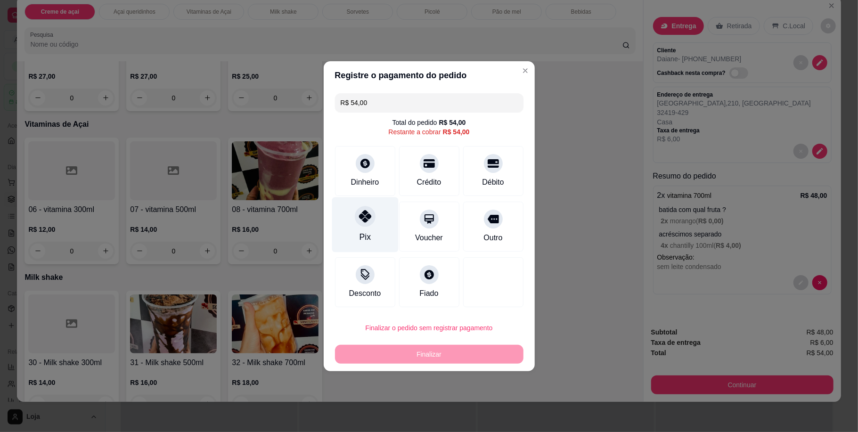
click at [379, 231] on div "Pix" at bounding box center [365, 224] width 66 height 55
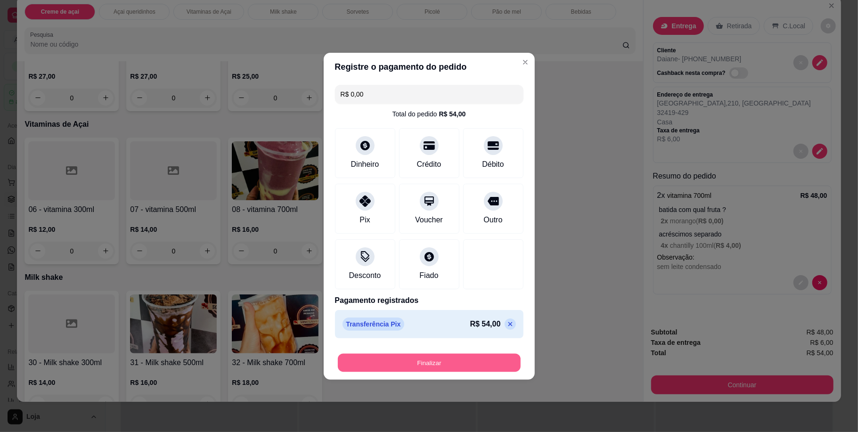
click at [466, 365] on button "Finalizar" at bounding box center [429, 362] width 183 height 18
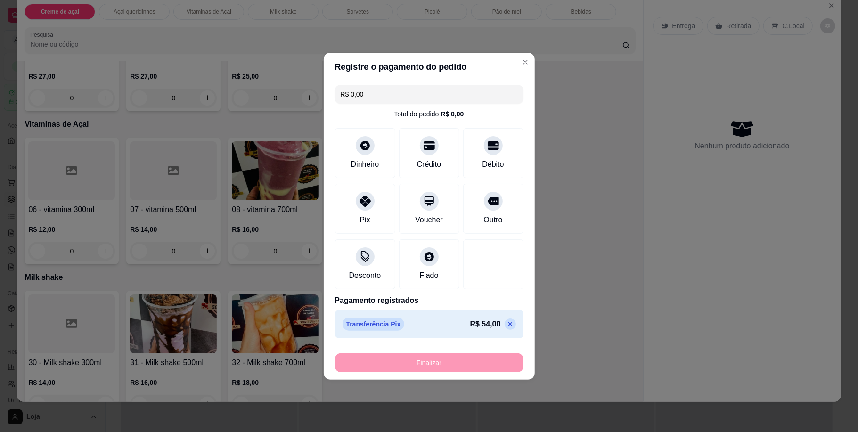
type input "-R$ 54,00"
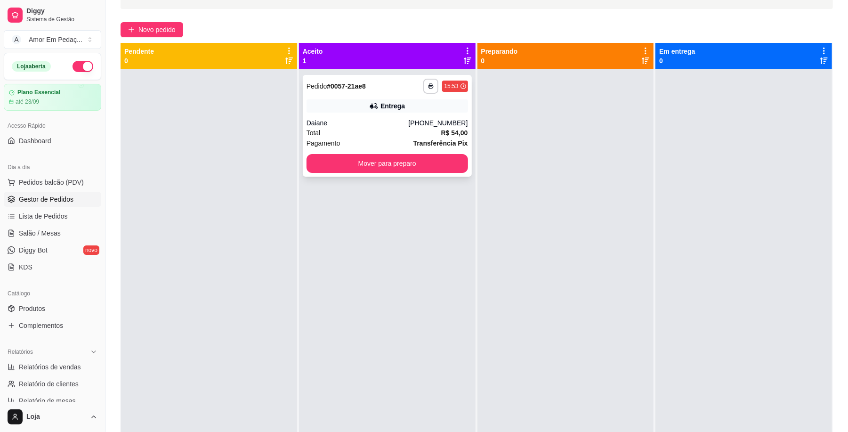
click at [370, 113] on div "**********" at bounding box center [387, 126] width 169 height 102
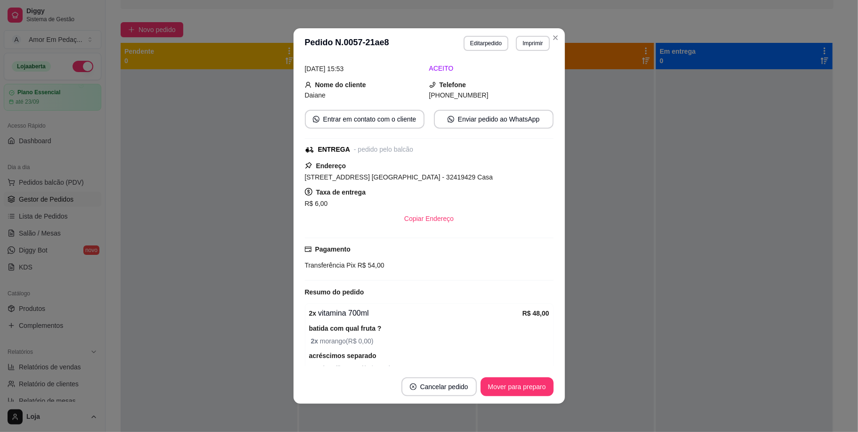
scroll to position [118, 0]
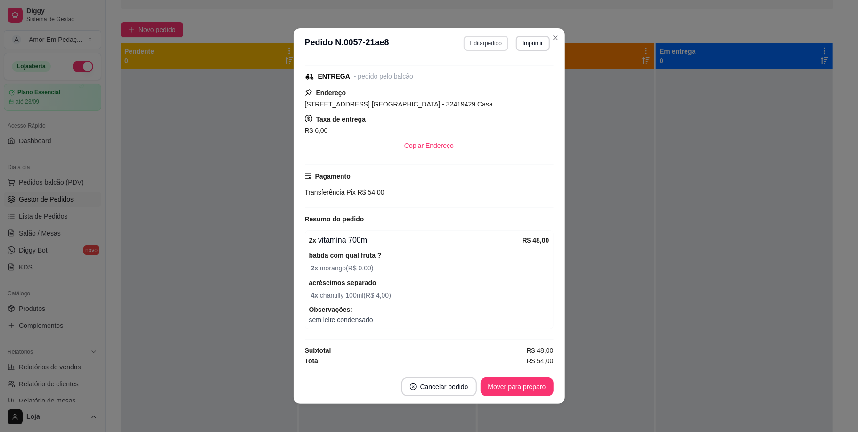
click at [484, 43] on button "Editar pedido" at bounding box center [486, 43] width 45 height 15
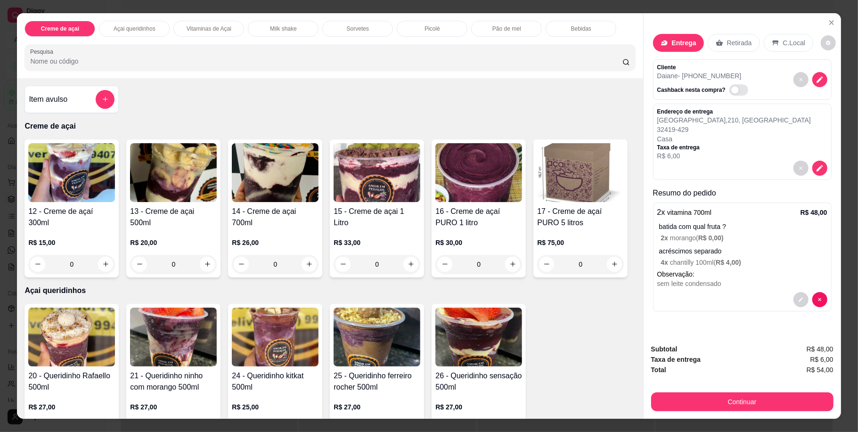
click at [733, 266] on span "R$ 4,00 )" at bounding box center [728, 263] width 25 height 8
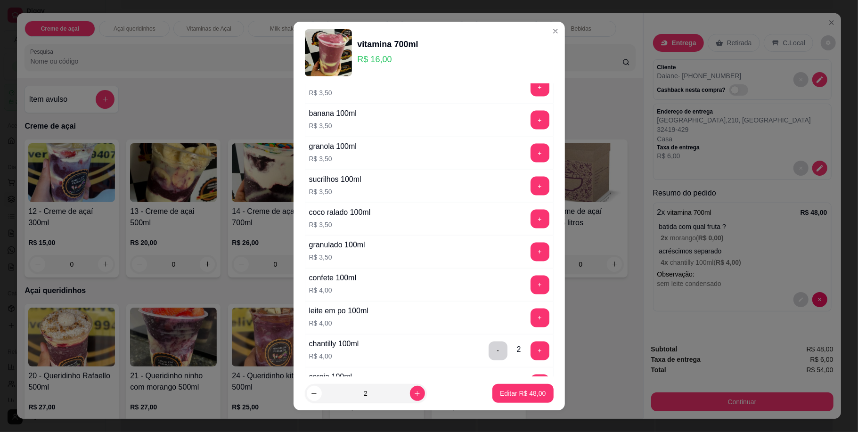
scroll to position [1382, 0]
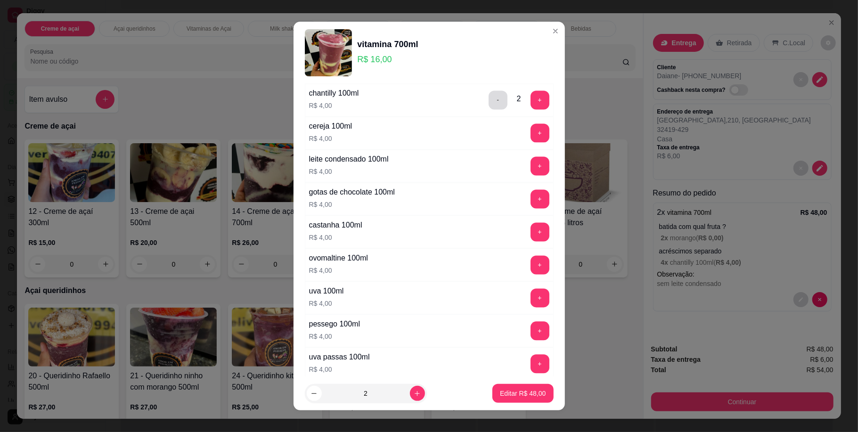
click at [488, 108] on button "-" at bounding box center [497, 99] width 19 height 19
click at [523, 387] on button "Editar R$ 40,00" at bounding box center [522, 393] width 61 height 19
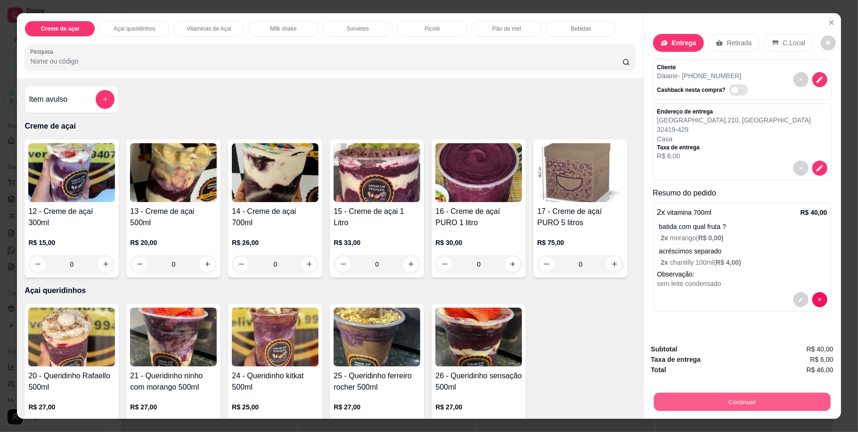
click at [705, 406] on button "Continuar" at bounding box center [741, 402] width 177 height 18
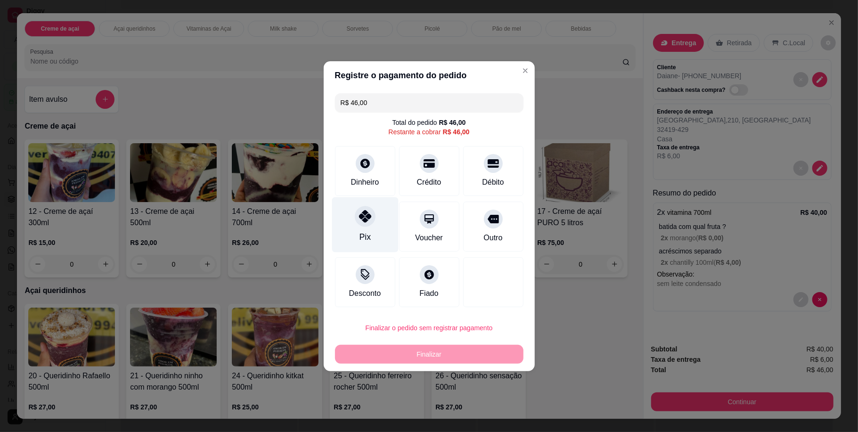
click at [378, 229] on div "Pix" at bounding box center [365, 224] width 66 height 55
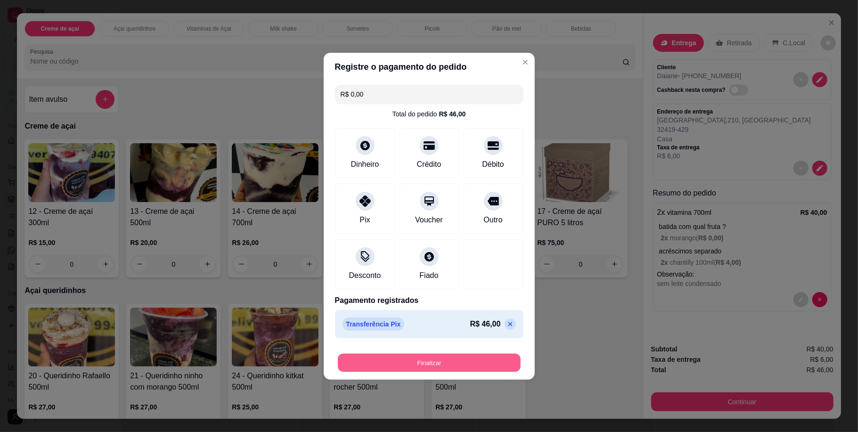
click at [447, 359] on button "Finalizar" at bounding box center [429, 362] width 183 height 18
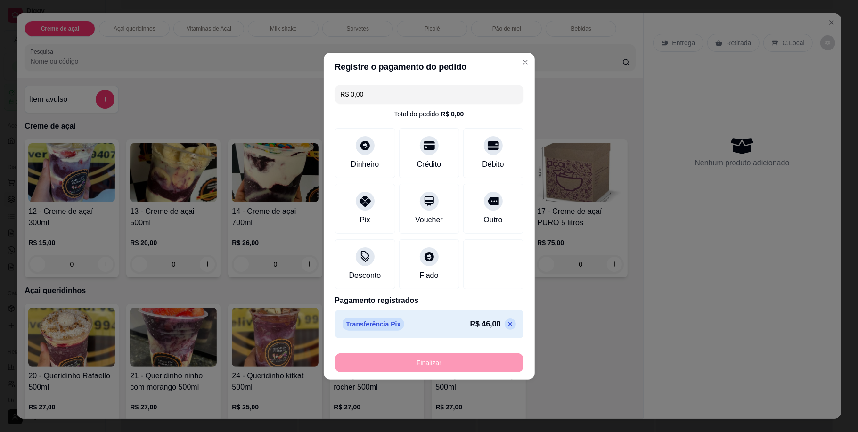
type input "-R$ 46,00"
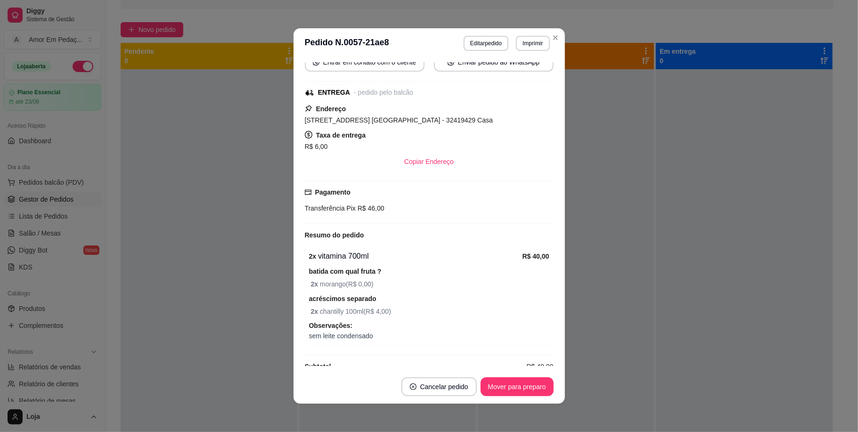
scroll to position [138, 0]
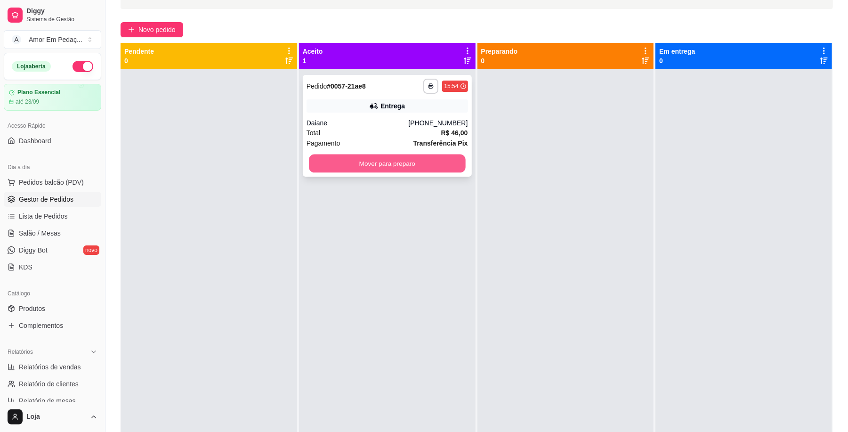
click at [414, 156] on button "Mover para preparo" at bounding box center [387, 164] width 156 height 18
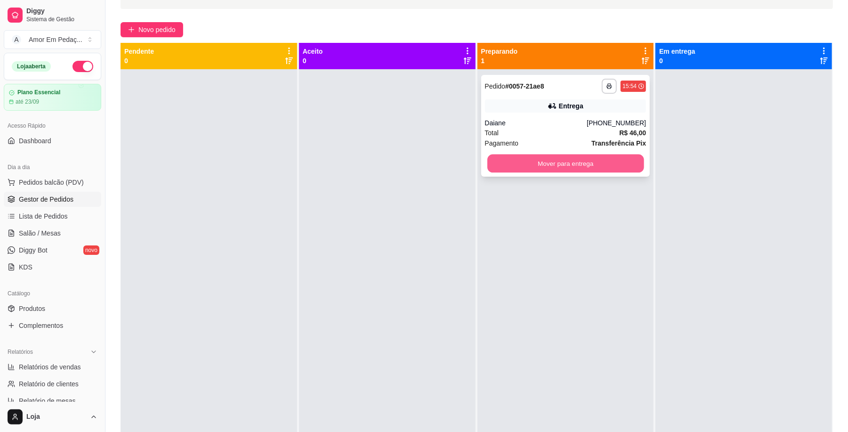
click at [547, 157] on button "Mover para entrega" at bounding box center [566, 164] width 156 height 18
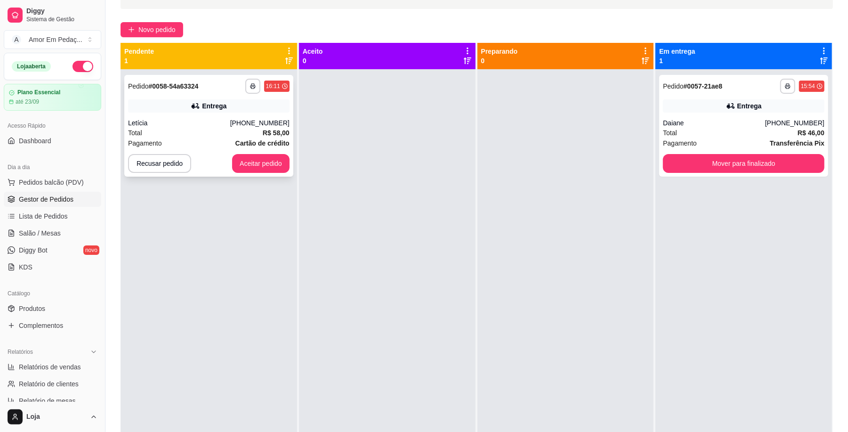
click at [259, 133] on div "Total R$ 58,00" at bounding box center [209, 133] width 162 height 10
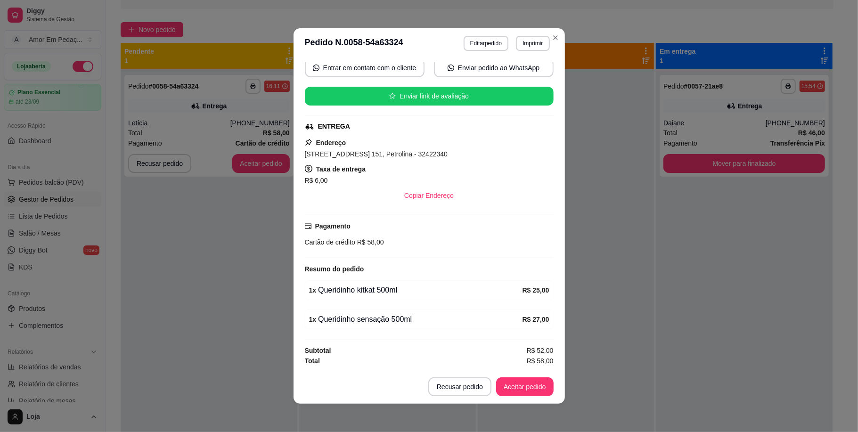
scroll to position [2, 0]
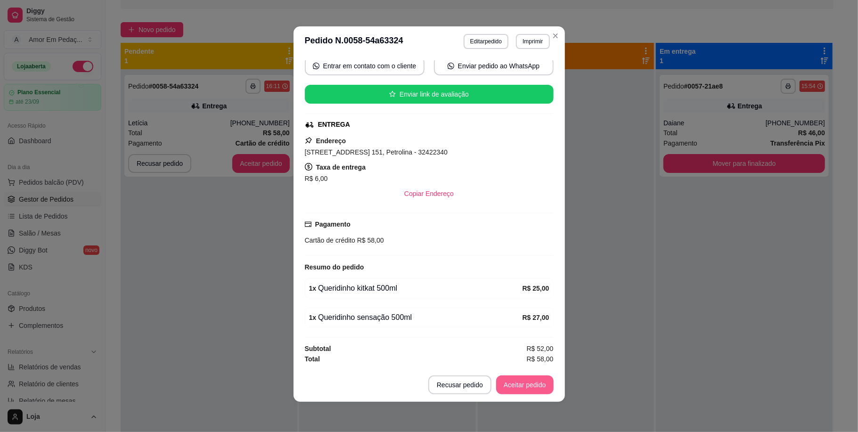
click at [513, 381] on button "Aceitar pedido" at bounding box center [524, 384] width 57 height 19
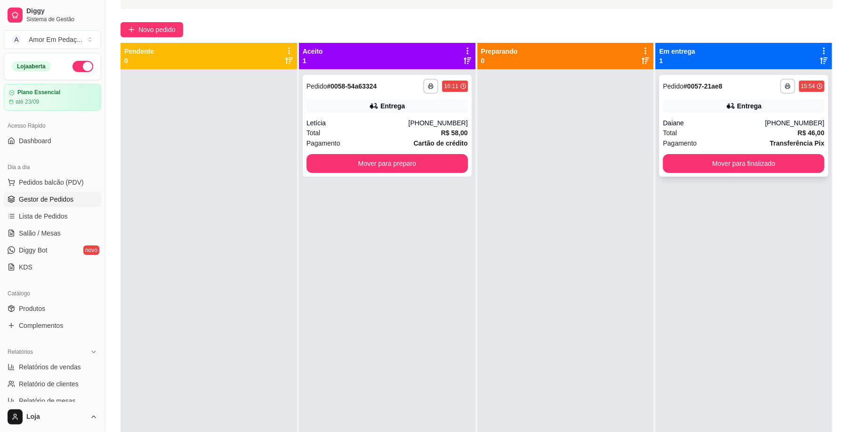
click at [720, 96] on div "**********" at bounding box center [743, 126] width 169 height 102
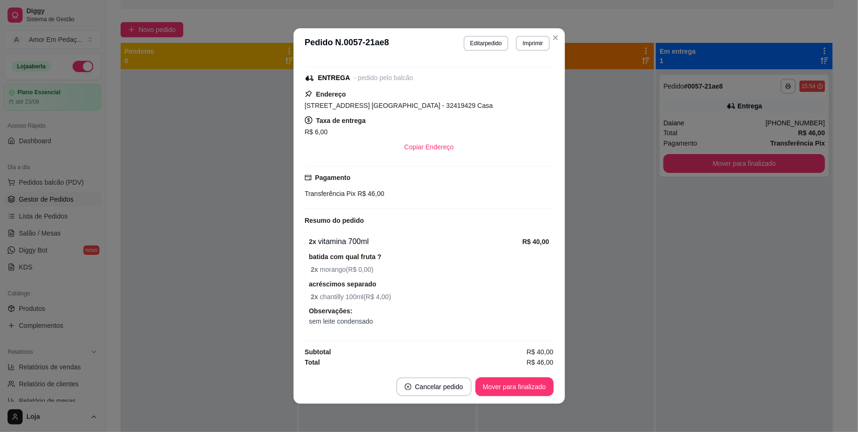
scroll to position [138, 0]
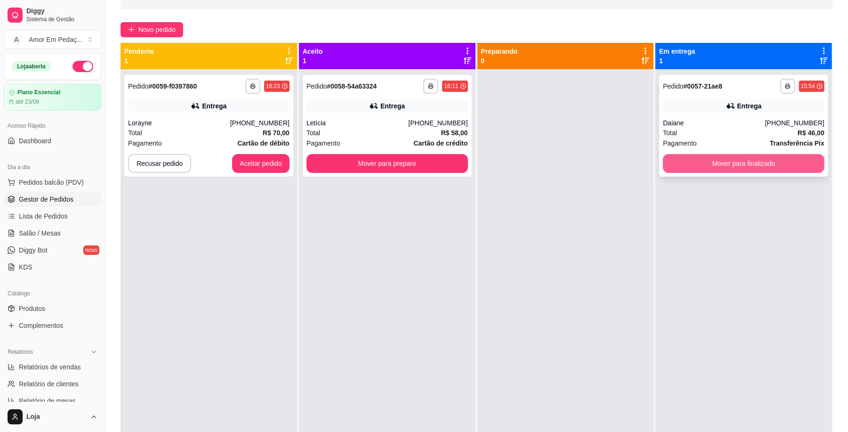
click at [705, 168] on button "Mover para finalizado" at bounding box center [744, 163] width 162 height 19
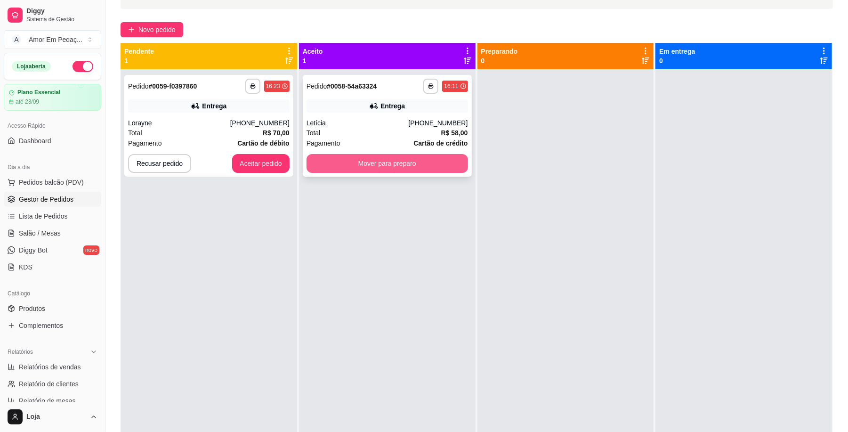
click at [398, 163] on button "Mover para preparo" at bounding box center [388, 163] width 162 height 19
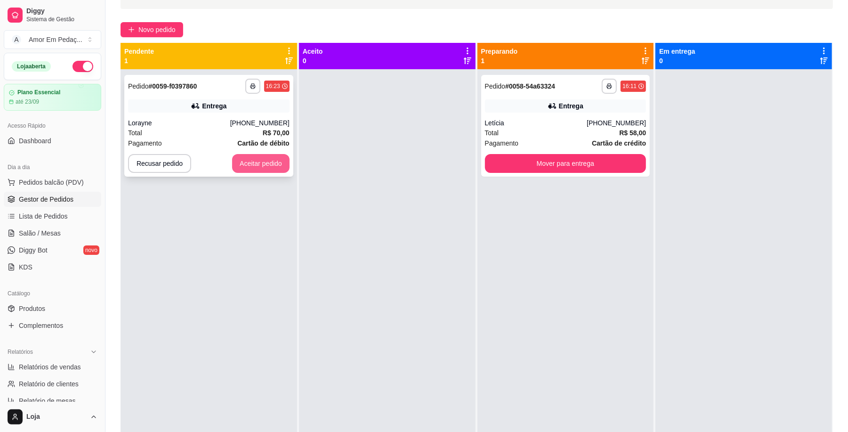
click at [271, 159] on button "Aceitar pedido" at bounding box center [260, 163] width 57 height 19
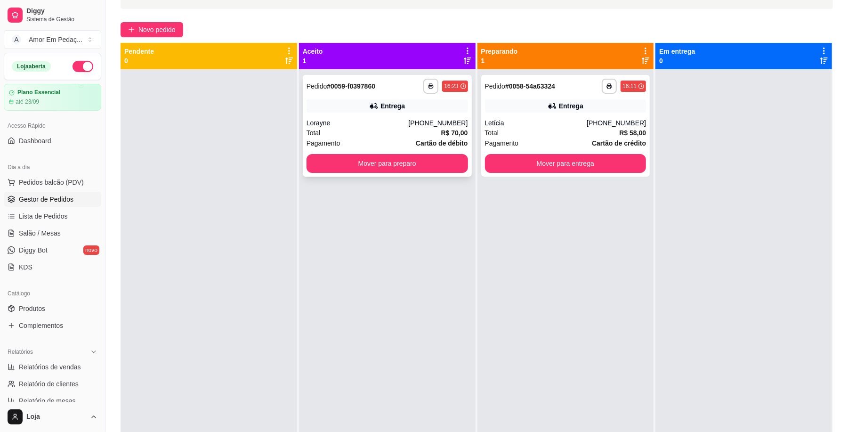
click at [421, 98] on div "**********" at bounding box center [387, 126] width 169 height 102
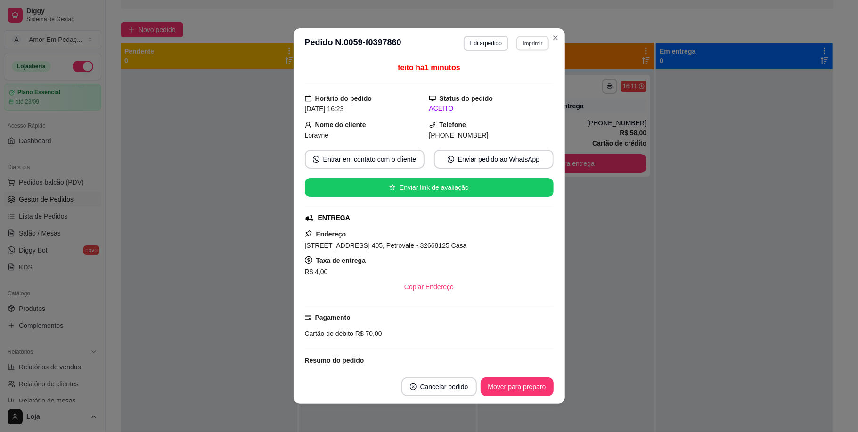
click at [519, 45] on button "Imprimir" at bounding box center [532, 43] width 33 height 15
click at [515, 73] on button "Impressora" at bounding box center [512, 76] width 68 height 15
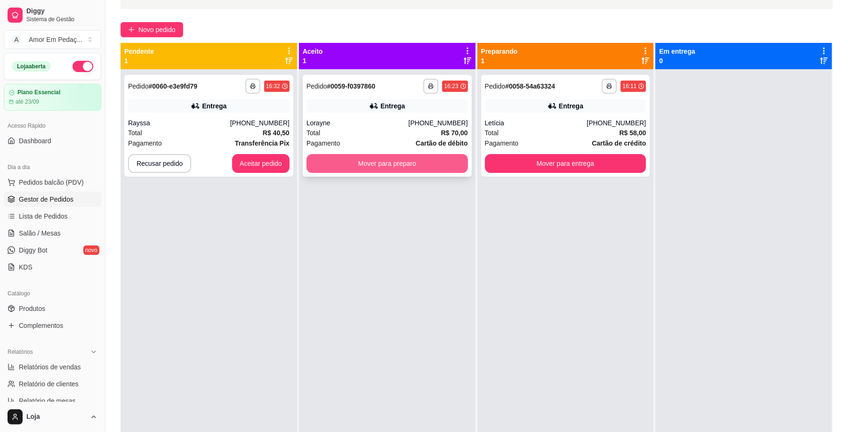
click at [375, 157] on button "Mover para preparo" at bounding box center [388, 163] width 162 height 19
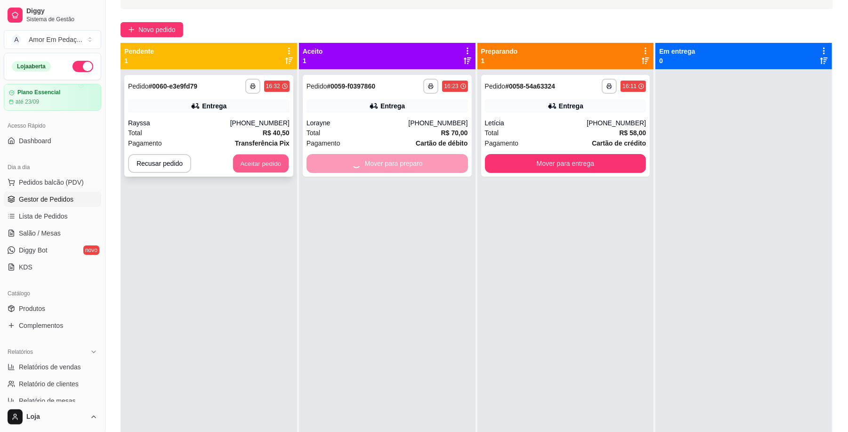
click at [274, 168] on button "Aceitar pedido" at bounding box center [261, 164] width 56 height 18
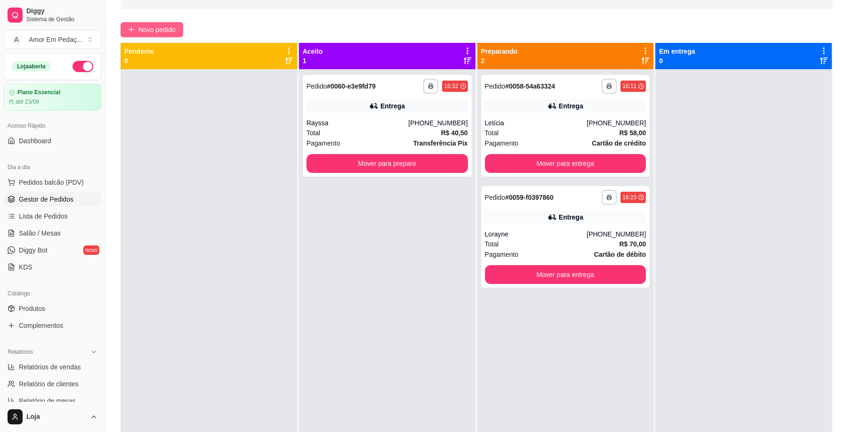
click at [167, 25] on span "Novo pedido" at bounding box center [156, 29] width 37 height 10
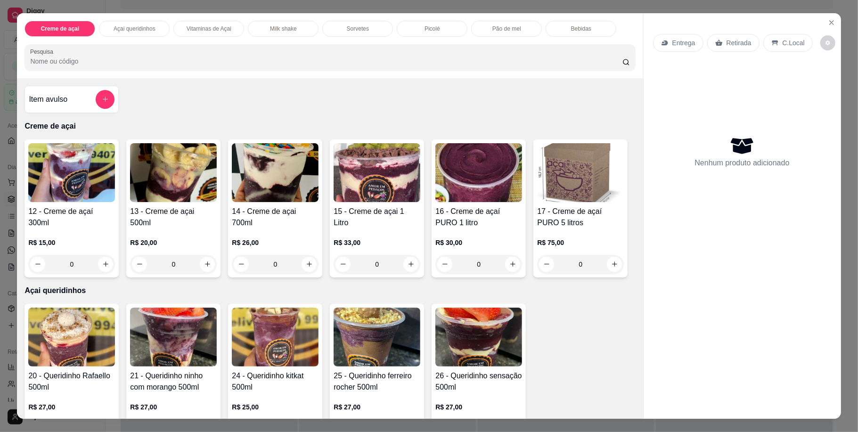
click at [274, 218] on div "14 - Creme de açai 700ml" at bounding box center [275, 217] width 87 height 23
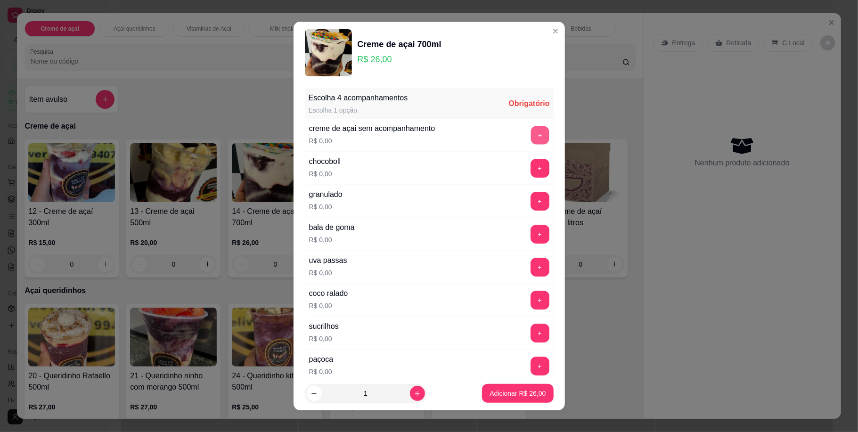
click at [530, 136] on button "+" at bounding box center [539, 135] width 18 height 18
click at [414, 394] on icon "increase-product-quantity" at bounding box center [417, 393] width 7 height 7
type input "2"
click at [513, 391] on p "Adicionar R$ 52,00" at bounding box center [517, 393] width 56 height 9
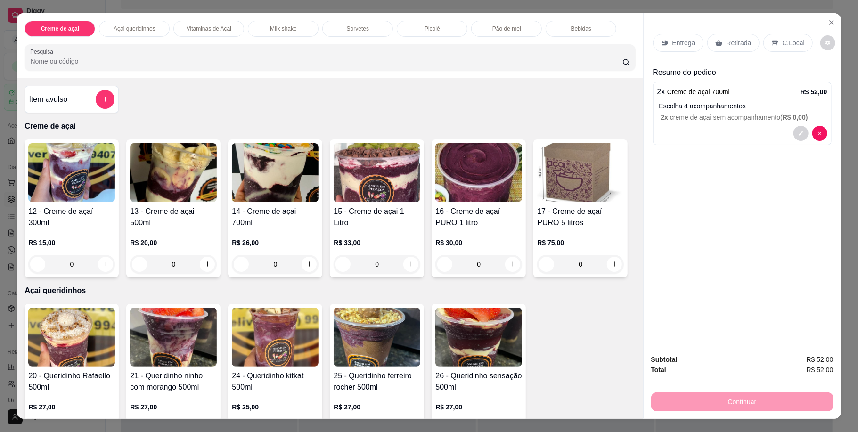
click at [674, 41] on p "Entrega" at bounding box center [683, 42] width 23 height 9
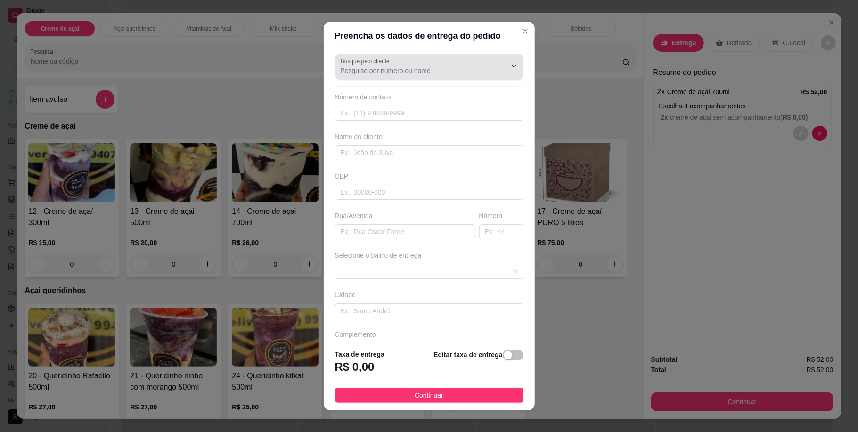
click at [432, 65] on div at bounding box center [429, 66] width 177 height 19
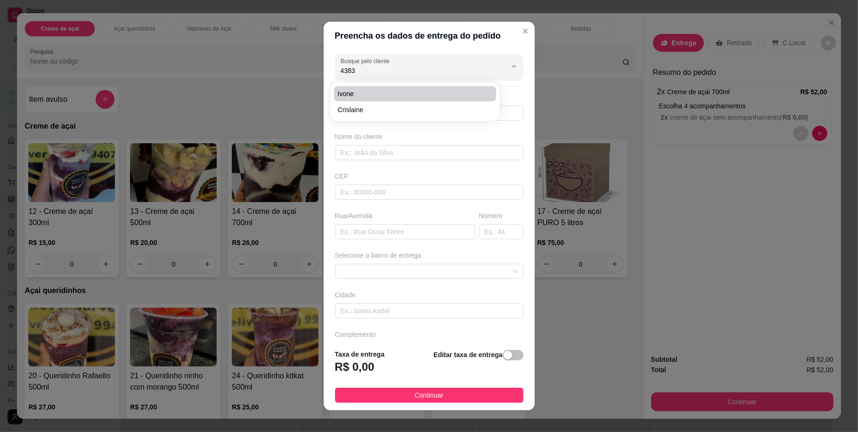
click at [382, 97] on span "ivone" at bounding box center [410, 93] width 145 height 9
type input "ivone"
type input "31997404383"
type input "ivone"
type input "rua [PERSON_NAME]"
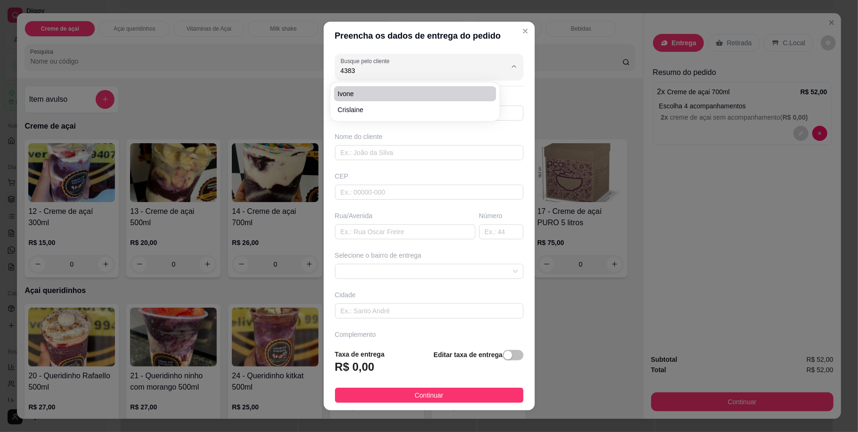
type input "180"
type input "ibirite"
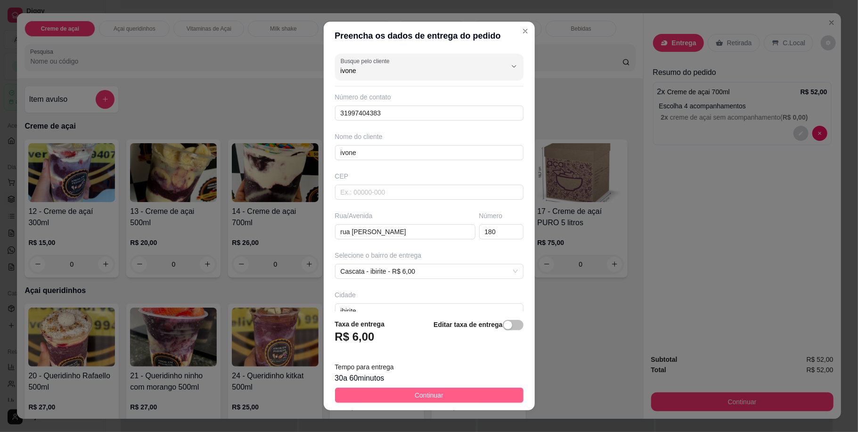
type input "ivone"
click at [424, 394] on span "Continuar" at bounding box center [429, 395] width 29 height 10
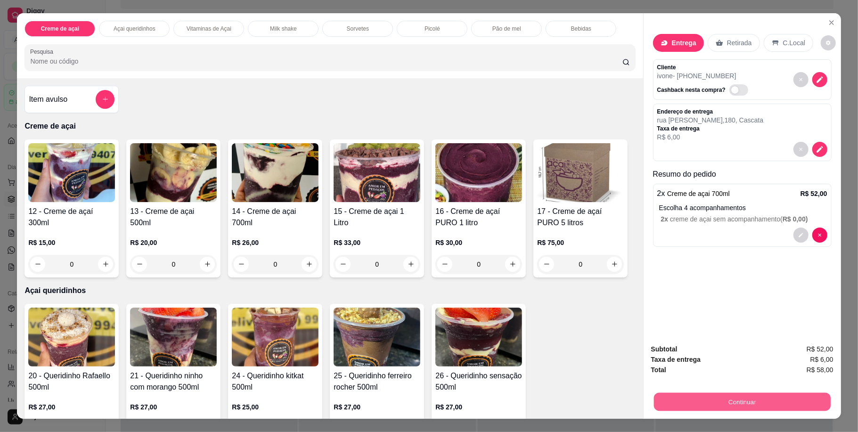
click at [718, 404] on button "Continuar" at bounding box center [741, 402] width 177 height 18
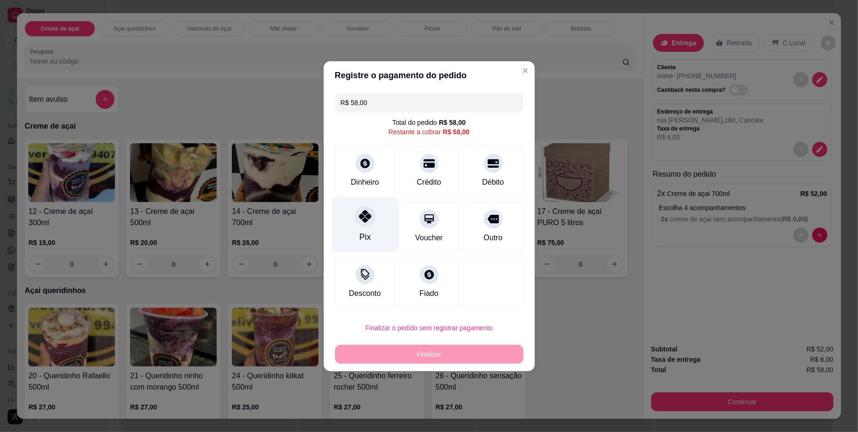
click at [367, 221] on icon at bounding box center [364, 216] width 12 height 12
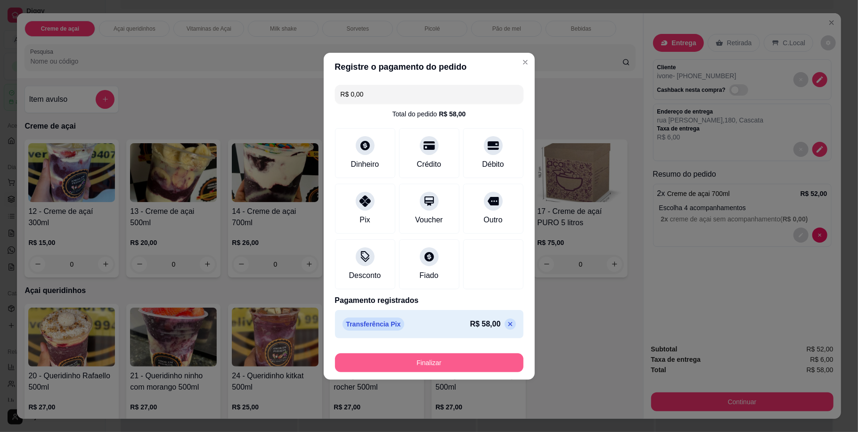
click at [471, 362] on button "Finalizar" at bounding box center [429, 362] width 188 height 19
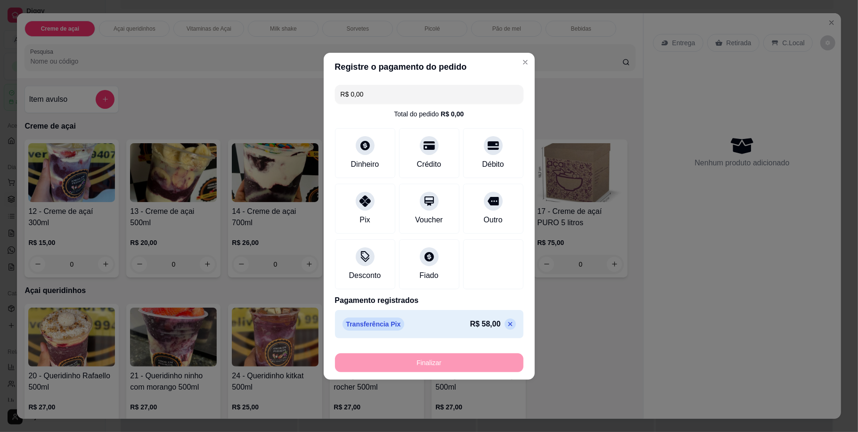
type input "-R$ 58,00"
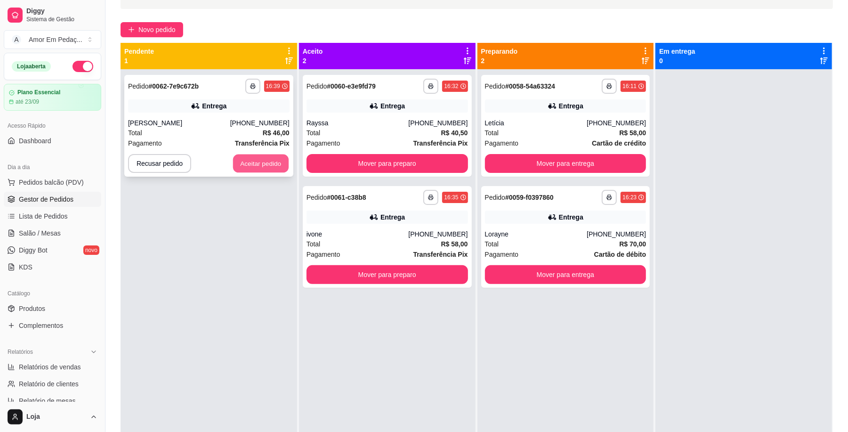
click at [257, 171] on button "Aceitar pedido" at bounding box center [261, 164] width 56 height 18
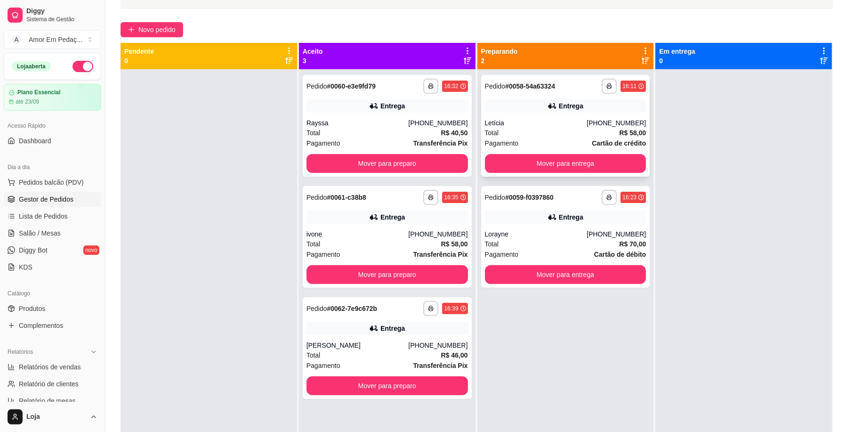
click at [609, 115] on div "**********" at bounding box center [565, 126] width 169 height 102
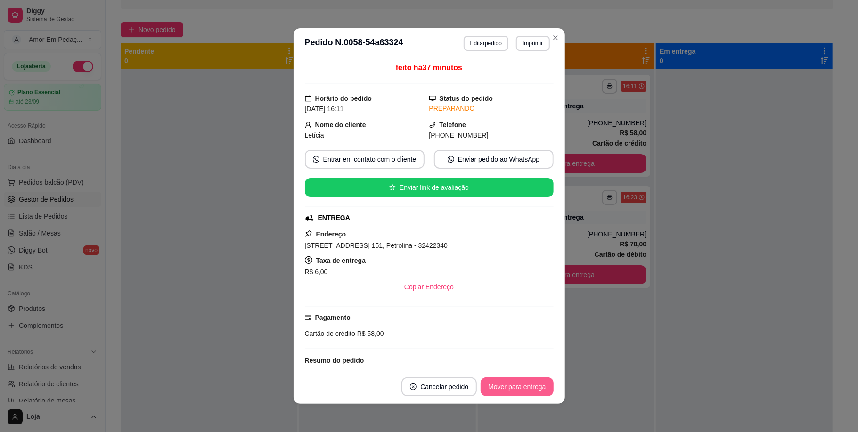
click at [500, 385] on button "Mover para entrega" at bounding box center [516, 386] width 73 height 19
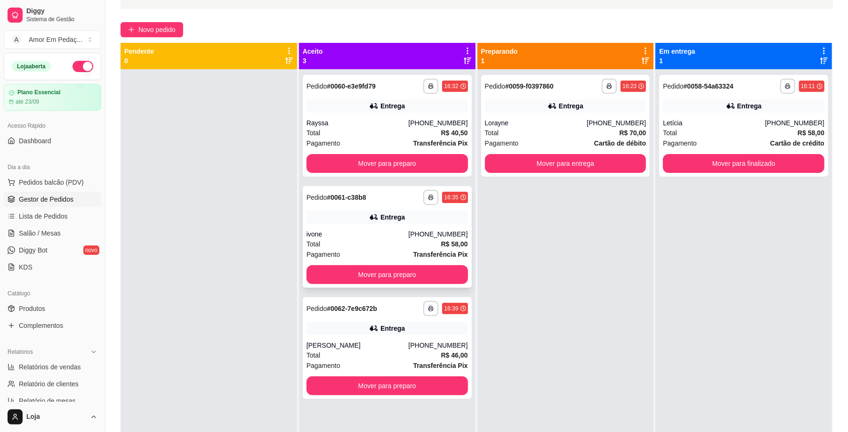
click at [404, 238] on div "ivone" at bounding box center [358, 233] width 102 height 9
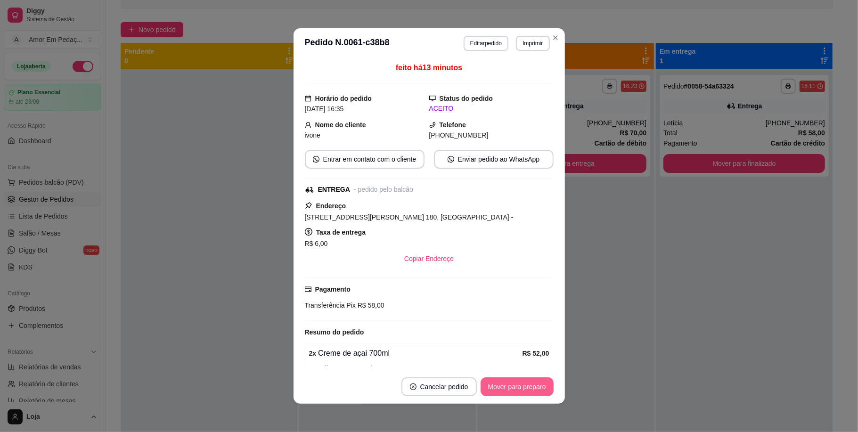
click at [503, 387] on button "Mover para preparo" at bounding box center [516, 386] width 73 height 19
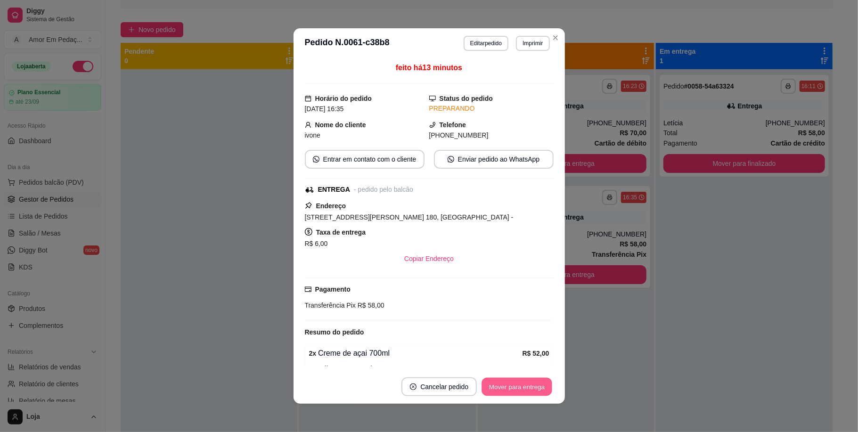
click at [503, 387] on button "Mover para entrega" at bounding box center [517, 387] width 71 height 18
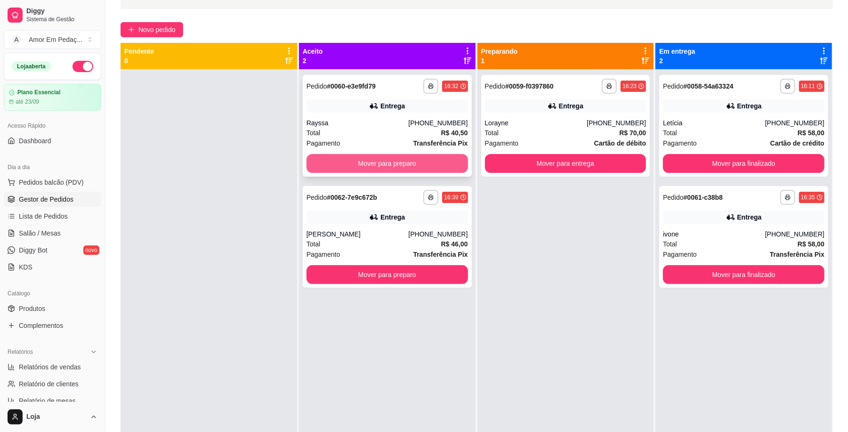
click at [443, 161] on button "Mover para preparo" at bounding box center [388, 163] width 162 height 19
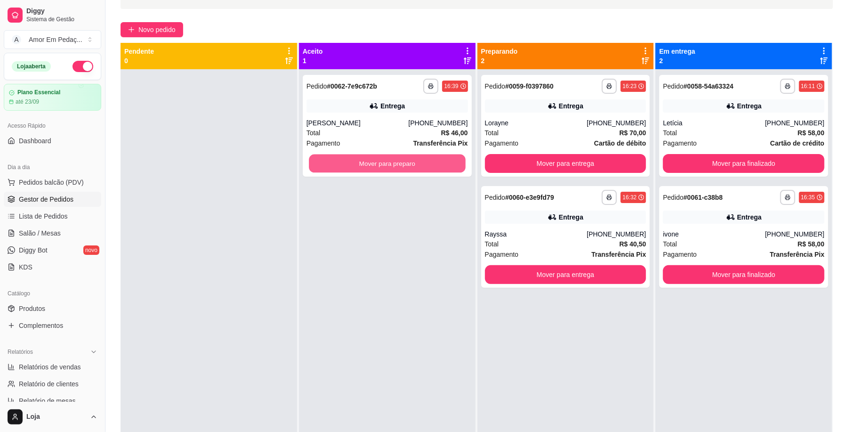
click at [443, 161] on button "Mover para preparo" at bounding box center [387, 164] width 156 height 18
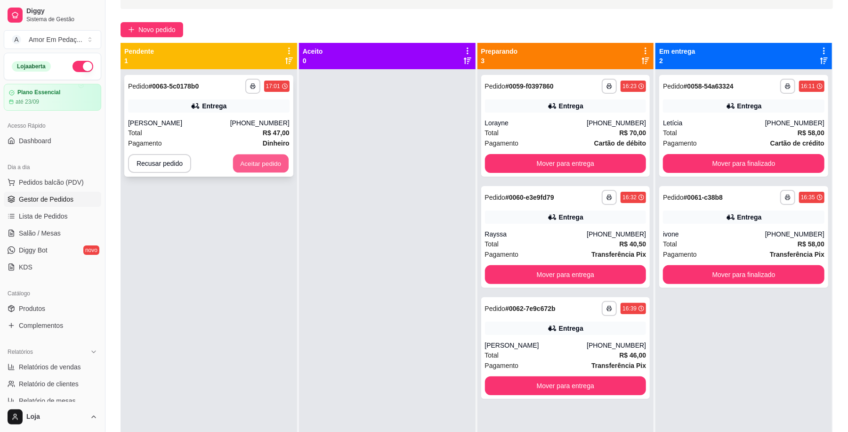
click at [249, 157] on button "Aceitar pedido" at bounding box center [261, 164] width 56 height 18
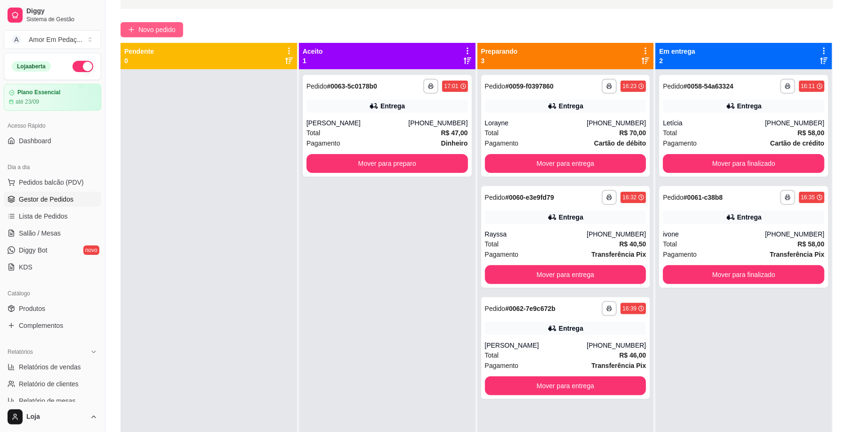
click at [152, 29] on span "Novo pedido" at bounding box center [156, 29] width 37 height 10
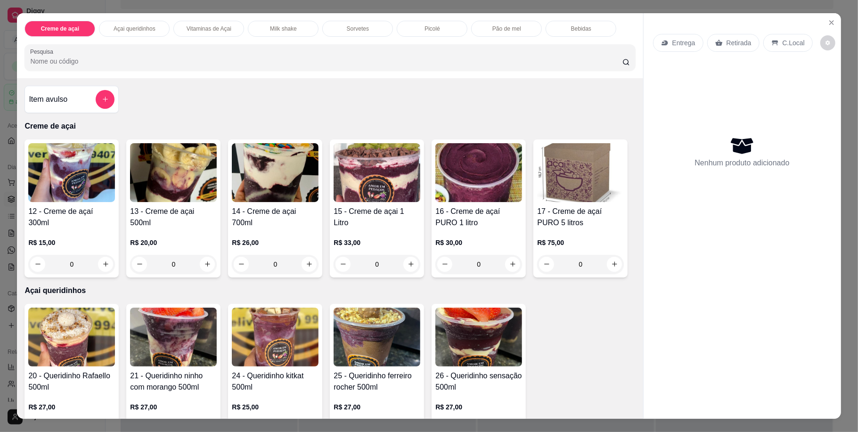
click at [387, 225] on div "15 - Creme de açai 1 Litro" at bounding box center [376, 217] width 87 height 23
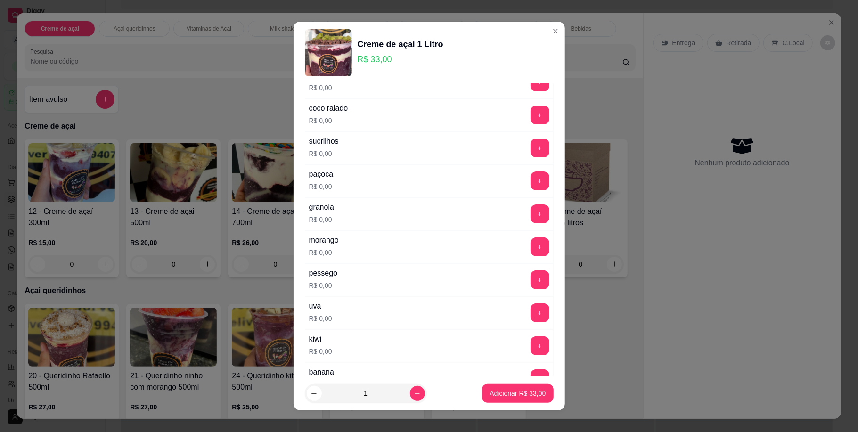
scroll to position [188, 0]
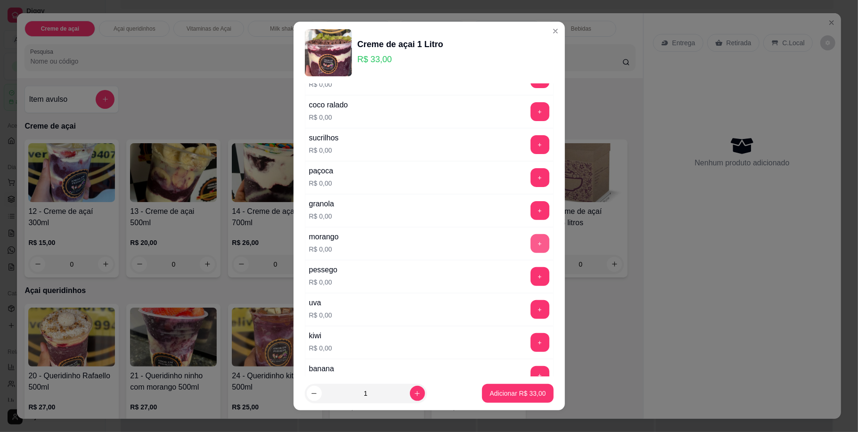
click at [530, 248] on button "+" at bounding box center [539, 243] width 19 height 19
click at [530, 347] on button "+" at bounding box center [539, 342] width 18 height 18
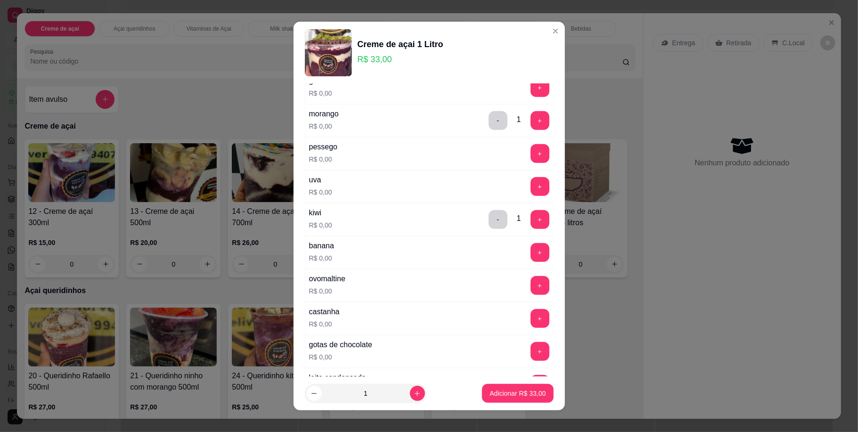
scroll to position [314, 0]
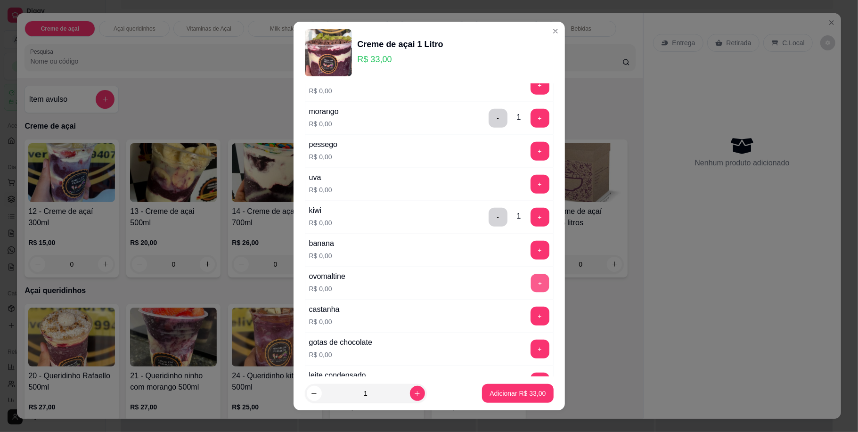
click at [530, 289] on button "+" at bounding box center [539, 283] width 18 height 18
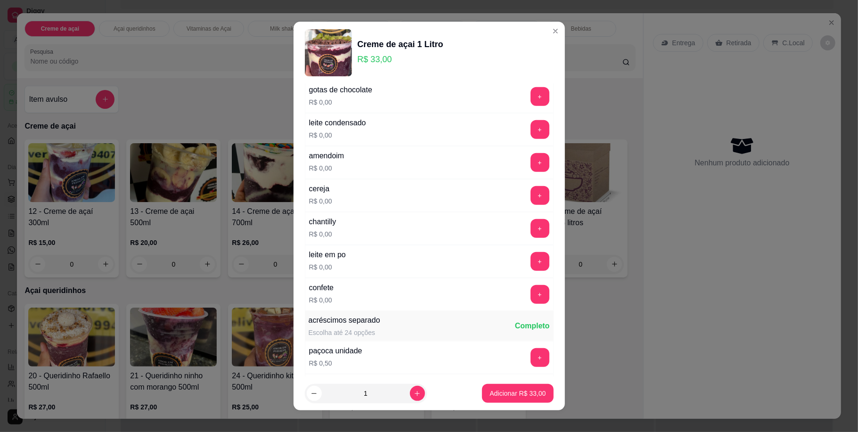
scroll to position [565, 0]
click at [530, 302] on button "+" at bounding box center [539, 295] width 18 height 18
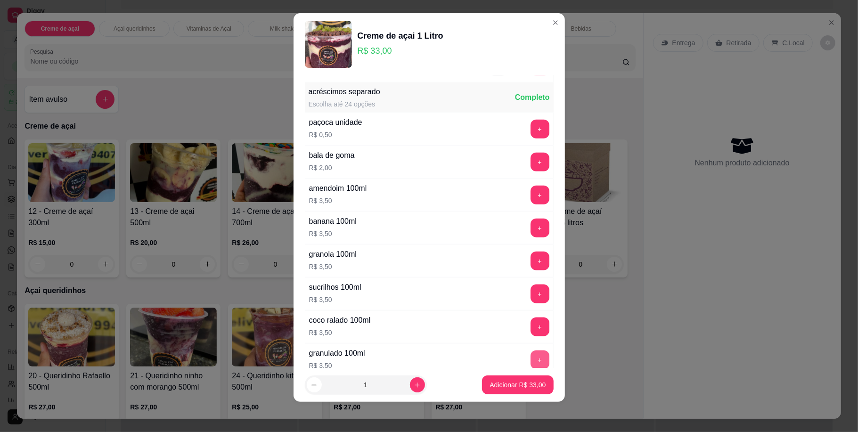
scroll to position [801, 0]
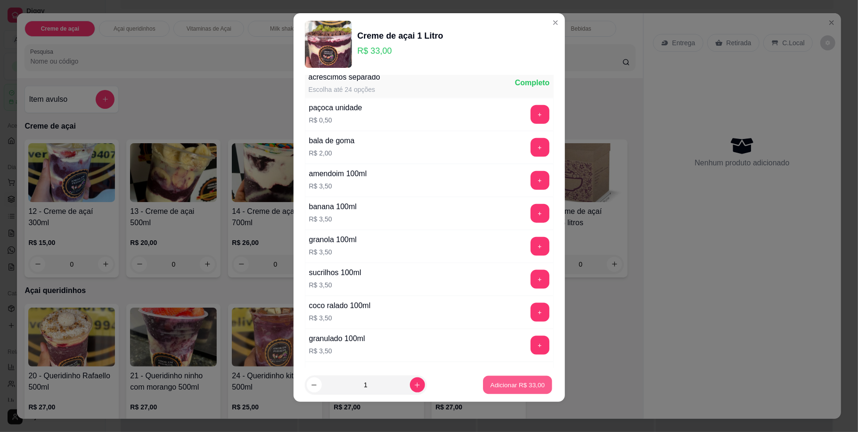
click at [509, 379] on button "Adicionar R$ 33,00" at bounding box center [517, 385] width 69 height 18
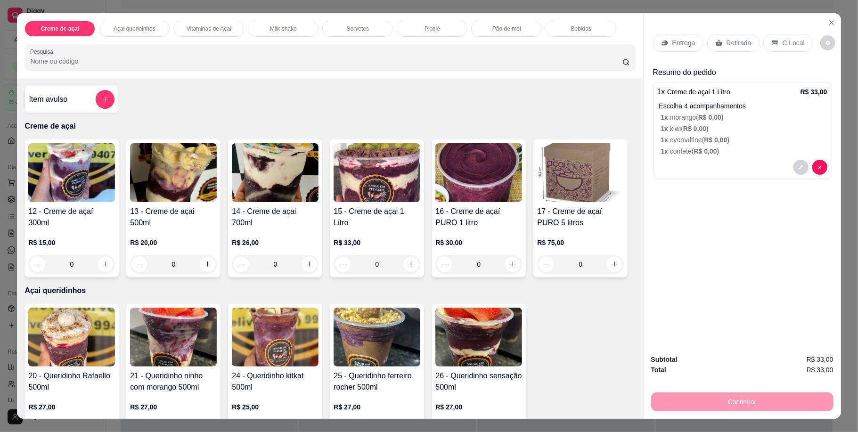
click at [681, 40] on p "Entrega" at bounding box center [683, 42] width 23 height 9
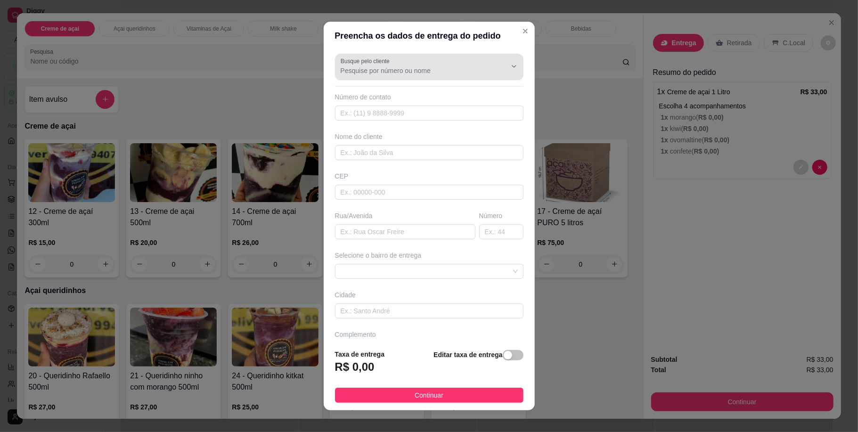
click at [430, 66] on input "Busque pelo cliente" at bounding box center [416, 70] width 151 height 9
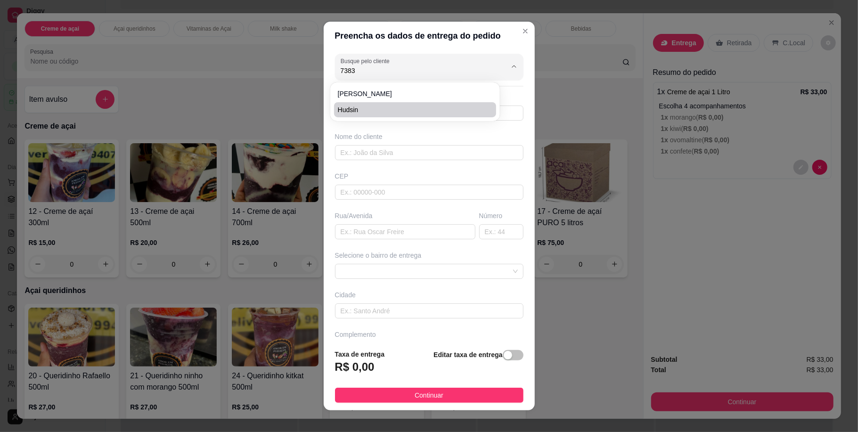
click at [426, 110] on span "Hudsin" at bounding box center [410, 109] width 145 height 9
type input "Hudsin"
type input "31983177383"
type input "Hudsin"
type input "Rua Bom Pastor"
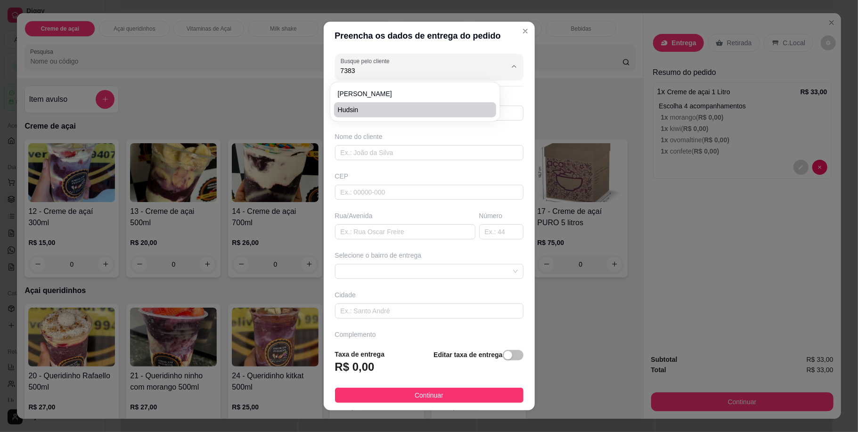
type input "33"
type input "ibirite"
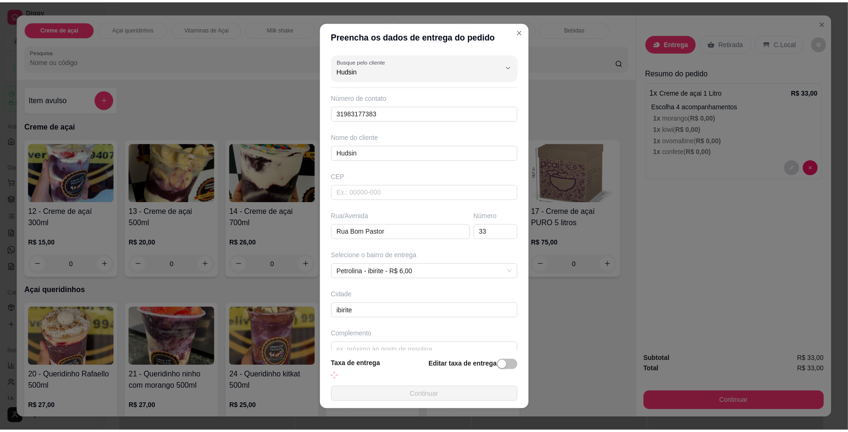
scroll to position [17, 0]
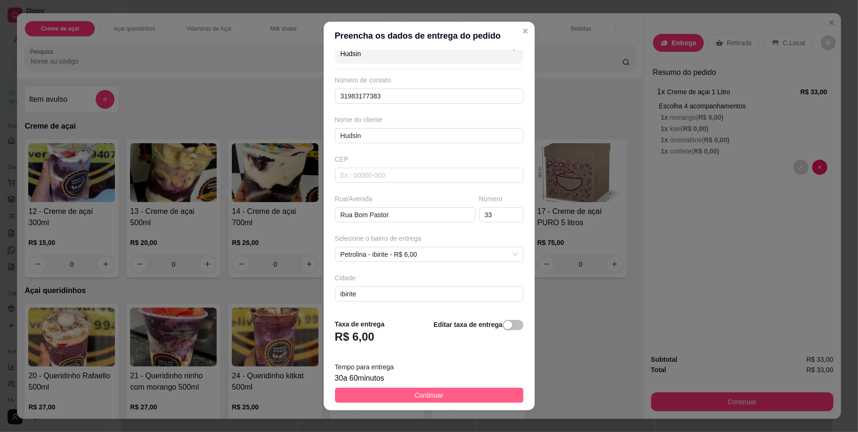
type input "Hudsin"
click at [485, 388] on button "Continuar" at bounding box center [429, 395] width 188 height 15
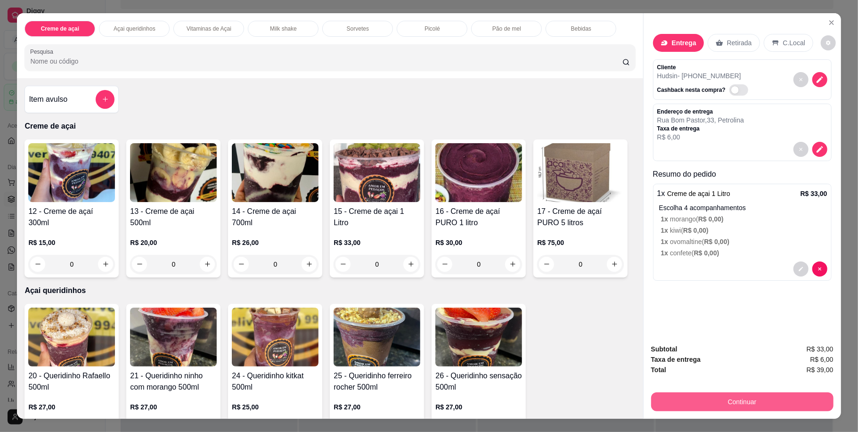
click at [769, 392] on button "Continuar" at bounding box center [742, 401] width 182 height 19
click at [716, 405] on button "Continuar" at bounding box center [741, 402] width 177 height 18
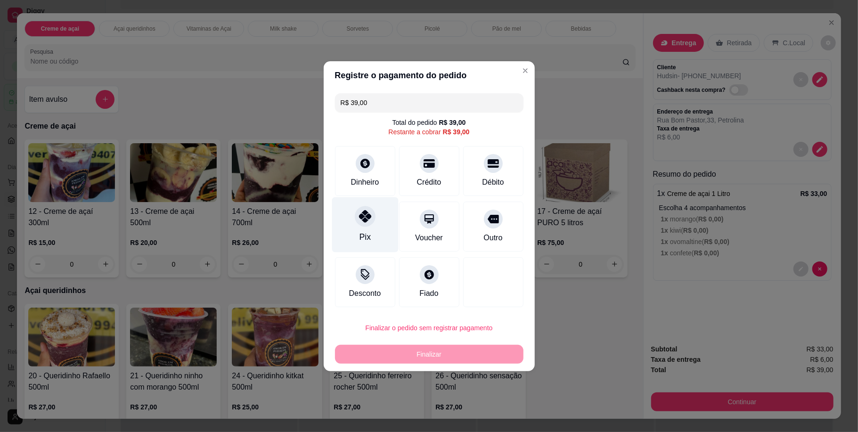
click at [364, 217] on icon at bounding box center [364, 216] width 12 height 12
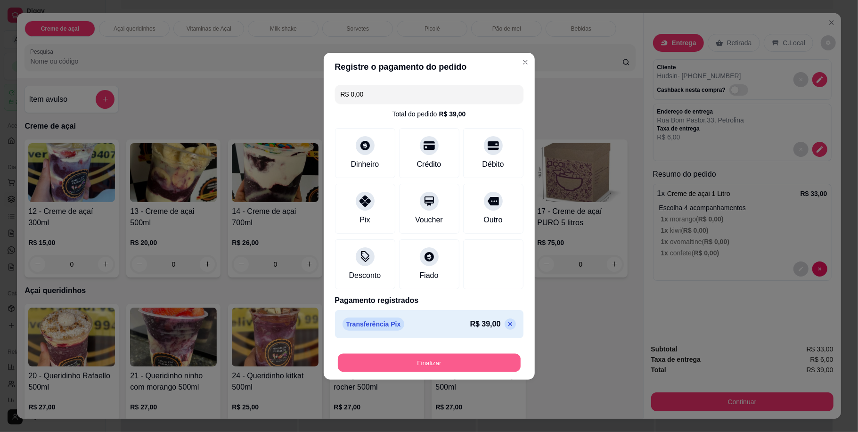
click at [427, 365] on button "Finalizar" at bounding box center [429, 362] width 183 height 18
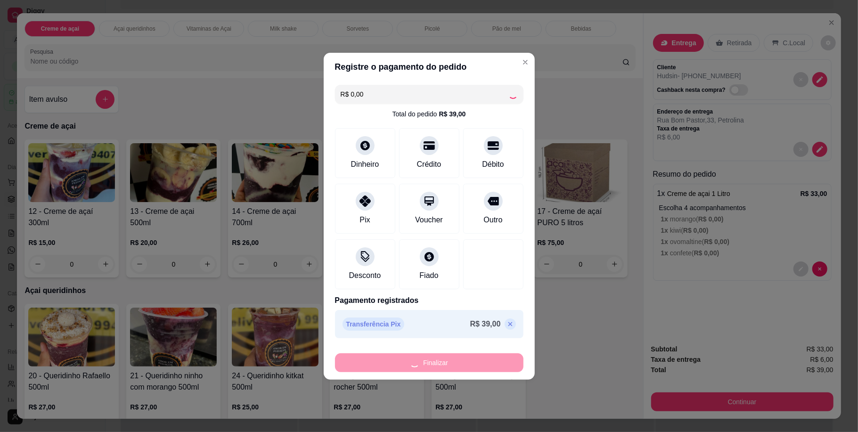
type input "-R$ 39,00"
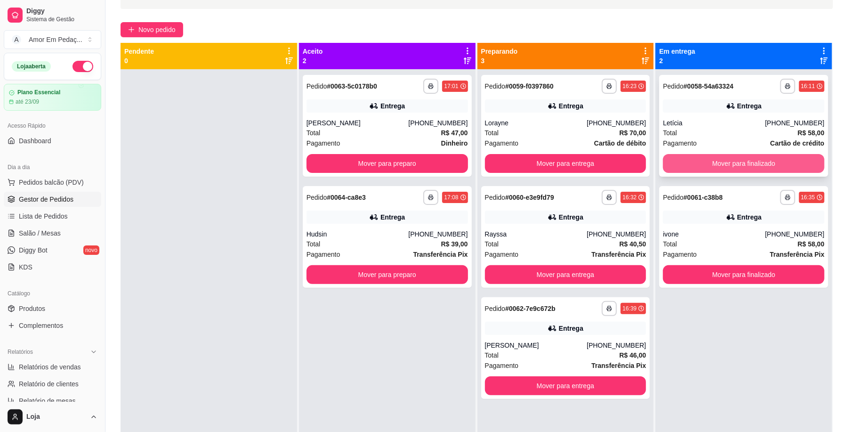
click at [682, 158] on button "Mover para finalizado" at bounding box center [744, 163] width 162 height 19
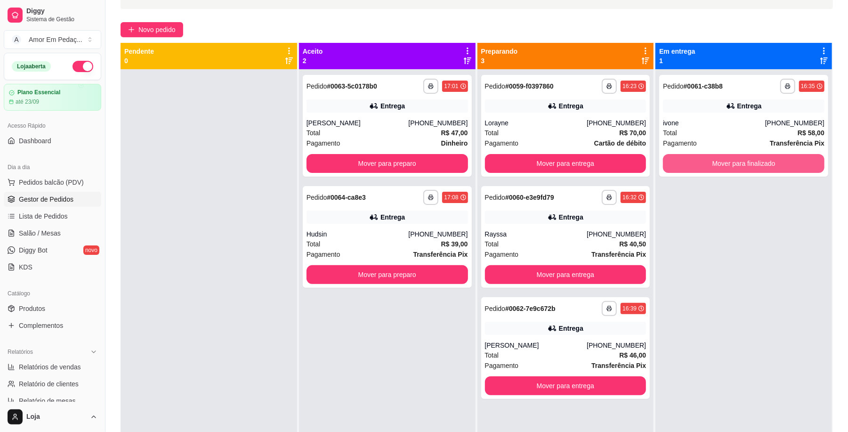
click at [682, 158] on button "Mover para finalizado" at bounding box center [744, 163] width 162 height 19
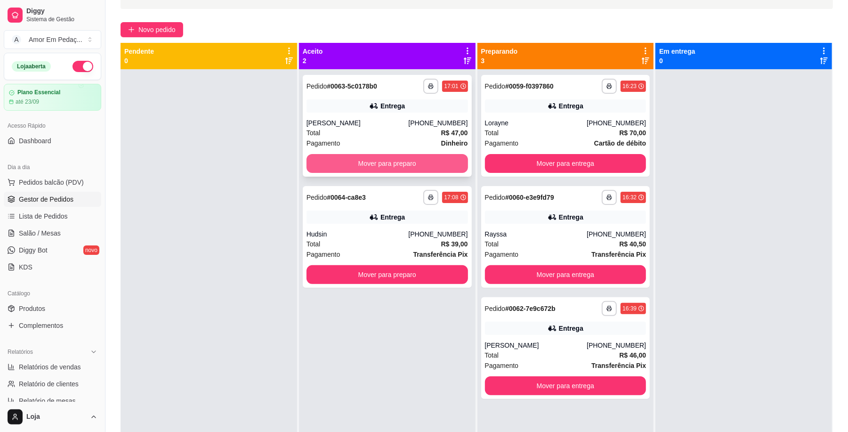
click at [423, 165] on button "Mover para preparo" at bounding box center [388, 163] width 162 height 19
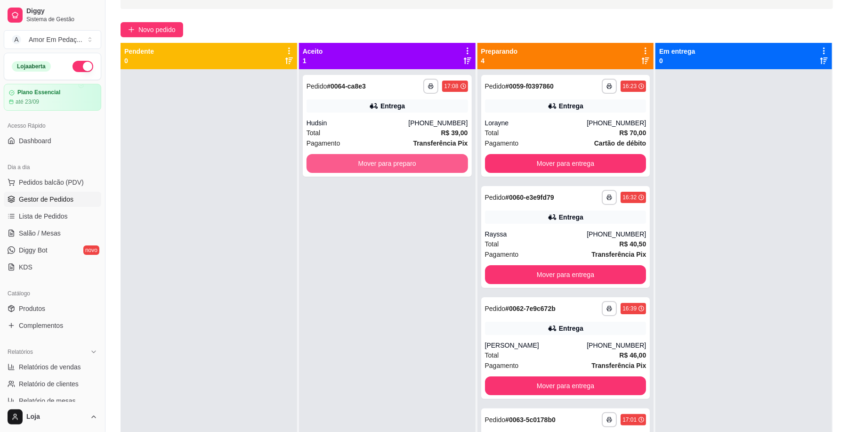
click at [423, 165] on button "Mover para preparo" at bounding box center [388, 163] width 162 height 19
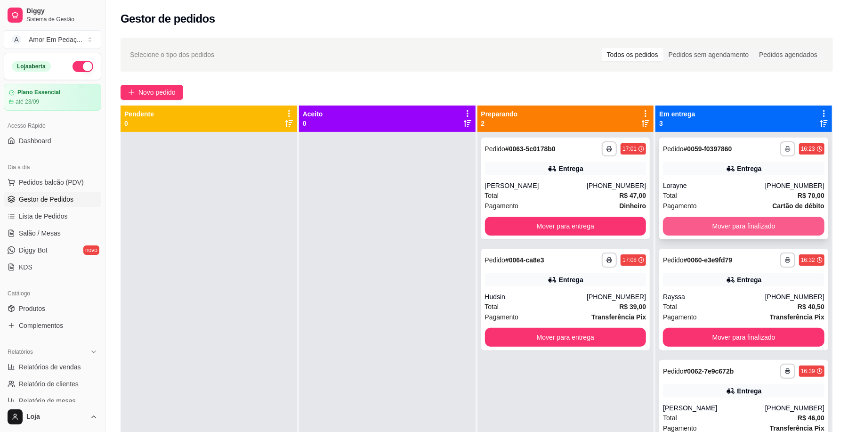
click at [740, 224] on button "Mover para finalizado" at bounding box center [744, 226] width 162 height 19
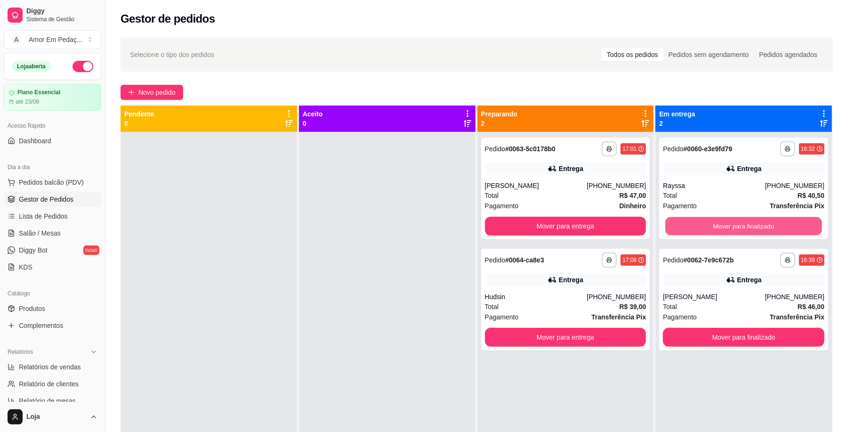
click at [740, 224] on button "Mover para finalizado" at bounding box center [744, 226] width 156 height 18
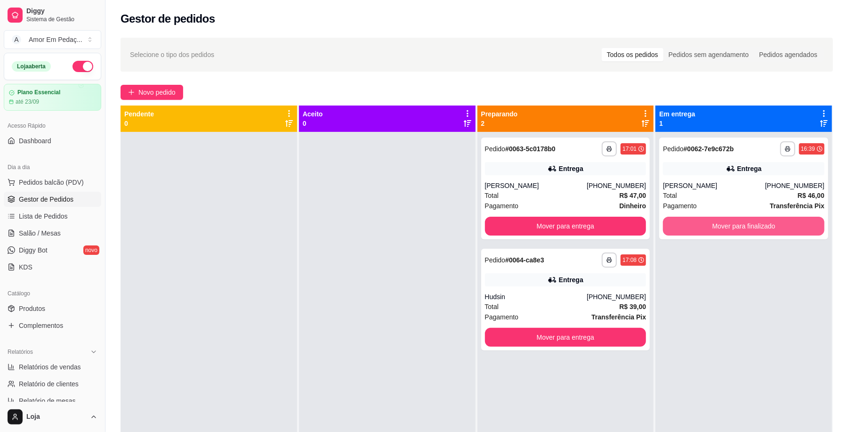
click at [740, 224] on button "Mover para finalizado" at bounding box center [744, 226] width 162 height 19
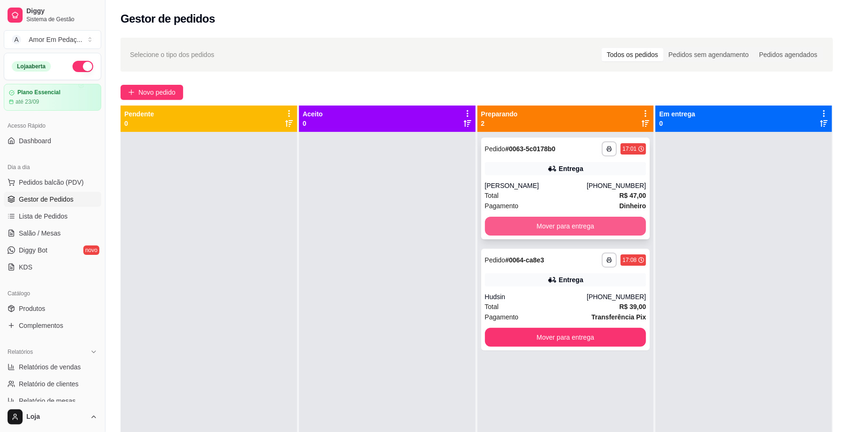
click at [589, 218] on button "Mover para entrega" at bounding box center [566, 226] width 162 height 19
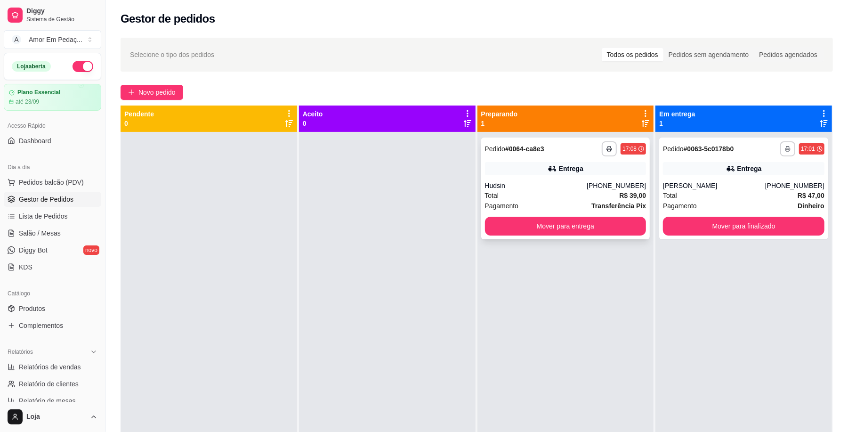
click at [577, 179] on div "**********" at bounding box center [565, 189] width 169 height 102
click at [607, 148] on icon "button" at bounding box center [609, 149] width 5 height 2
click at [583, 181] on button "Impressora" at bounding box center [578, 181] width 66 height 15
click at [705, 231] on button "Mover para finalizado" at bounding box center [744, 226] width 162 height 19
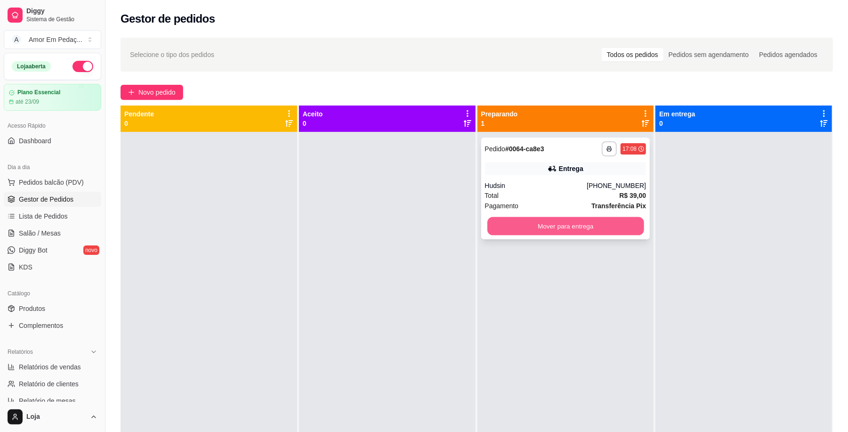
click at [571, 223] on button "Mover para entrega" at bounding box center [566, 226] width 156 height 18
